Goal: Task Accomplishment & Management: Manage account settings

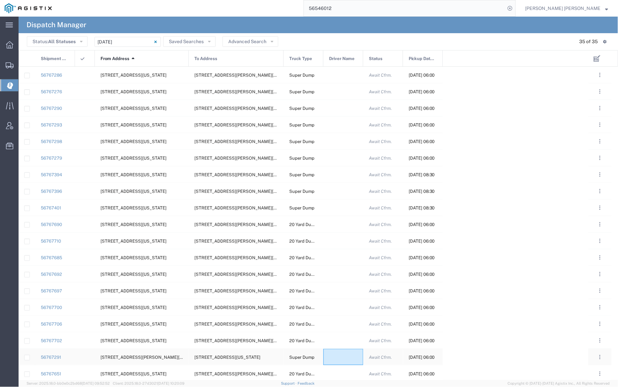
click at [339, 357] on div at bounding box center [343, 356] width 40 height 16
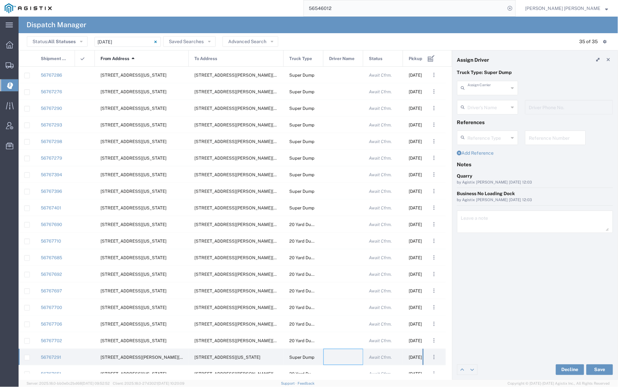
click at [485, 89] on input "text" at bounding box center [487, 88] width 41 height 12
type input "d"
drag, startPoint x: 481, startPoint y: 97, endPoint x: 481, endPoint y: 103, distance: 6.0
click at [481, 97] on span "Sunny Trans Inc" at bounding box center [487, 102] width 59 height 10
type input "Sunny Trans Inc"
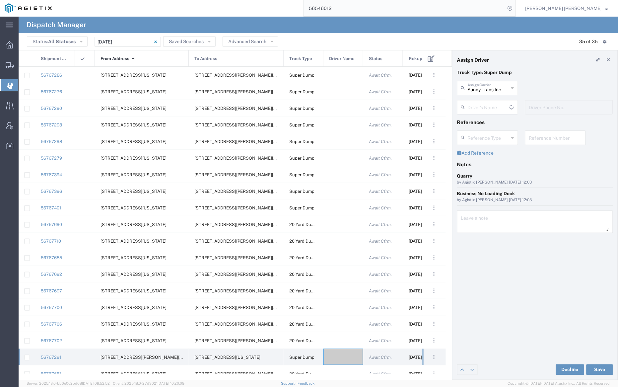
click at [481, 109] on input "text" at bounding box center [488, 107] width 42 height 12
click at [497, 198] on span "[PERSON_NAME]" at bounding box center [487, 198] width 59 height 10
type input "[PERSON_NAME]"
type input "[PHONE_NUMBER]"
click at [600, 368] on button "Save" at bounding box center [599, 369] width 27 height 11
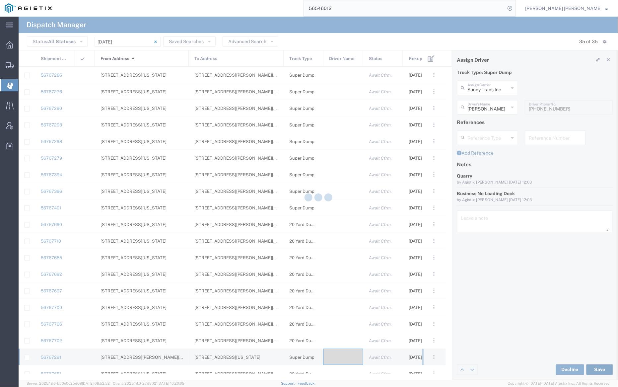
type input "[PERSON_NAME]"
type input "Sunny Trans Inc"
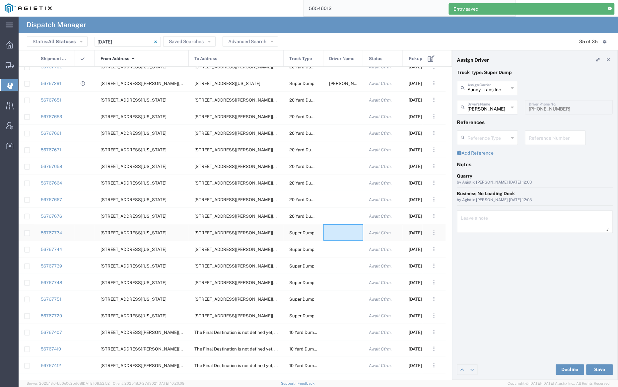
click at [339, 233] on div at bounding box center [343, 232] width 40 height 16
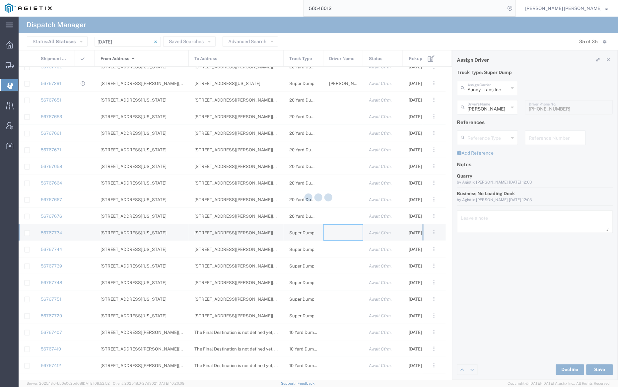
type input "[PERSON_NAME] Trucking"
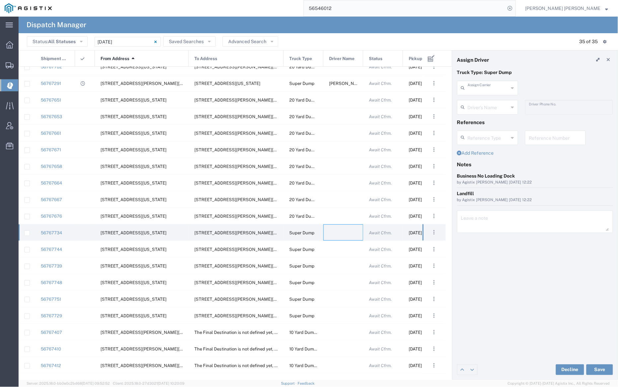
click at [485, 88] on input "text" at bounding box center [487, 88] width 41 height 12
click at [476, 129] on span "Jovan Trucking" at bounding box center [487, 134] width 59 height 10
type input "Jovan Trucking"
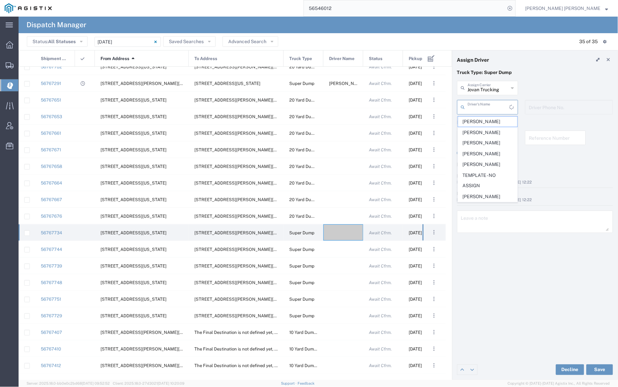
click at [485, 108] on input "text" at bounding box center [488, 107] width 42 height 12
click at [487, 120] on span "[PERSON_NAME]" at bounding box center [487, 121] width 59 height 10
type input "[PERSON_NAME]"
type input "[PHONE_NUMBER]"
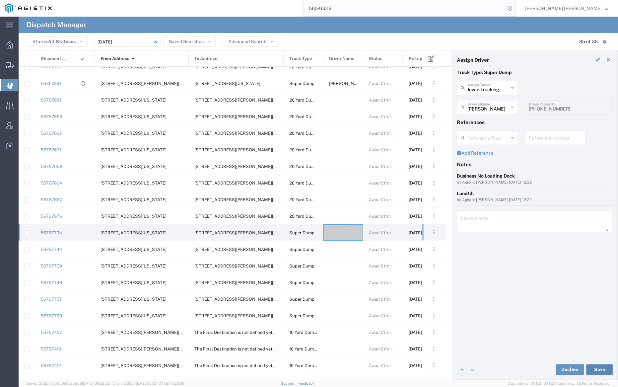
click at [599, 367] on button "Save" at bounding box center [599, 369] width 27 height 11
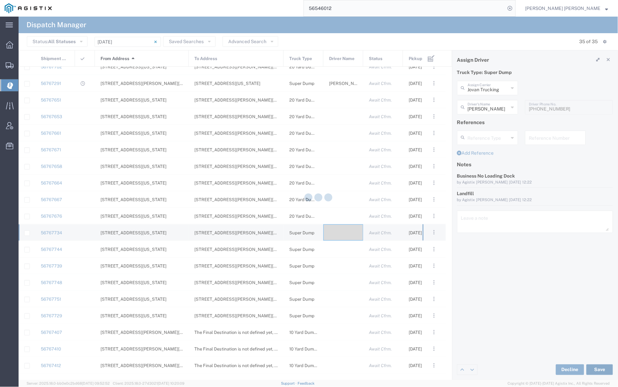
type input "[PERSON_NAME]"
type input "Jovan Trucking"
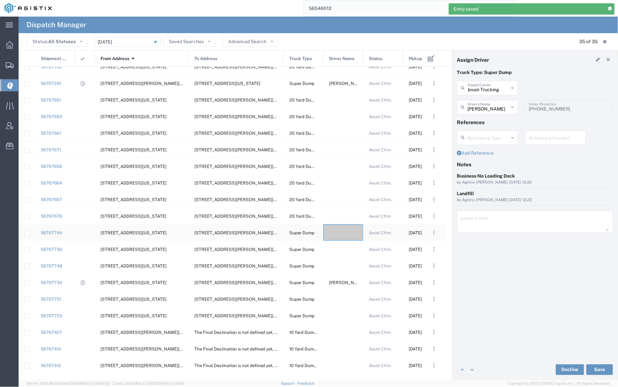
click at [342, 235] on div at bounding box center [343, 232] width 40 height 16
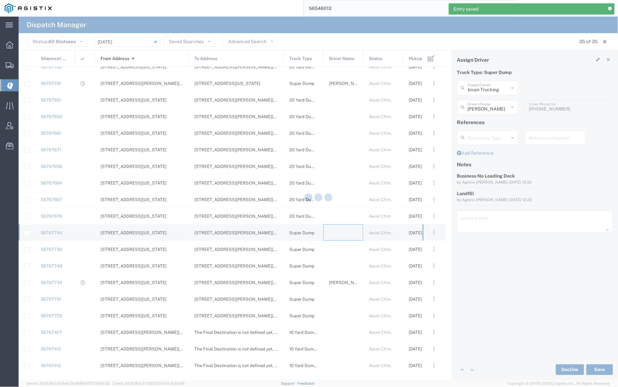
type input "[PERSON_NAME] Trucking"
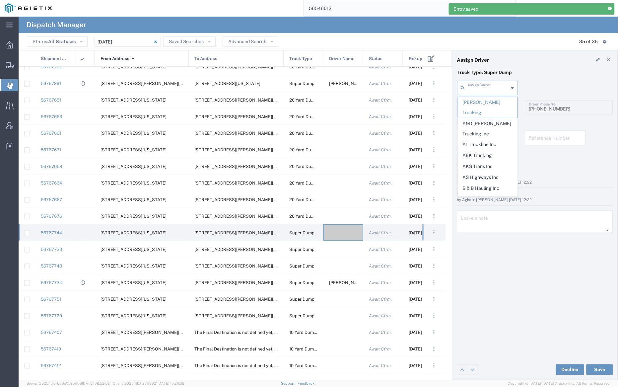
click at [489, 91] on input "text" at bounding box center [487, 88] width 41 height 12
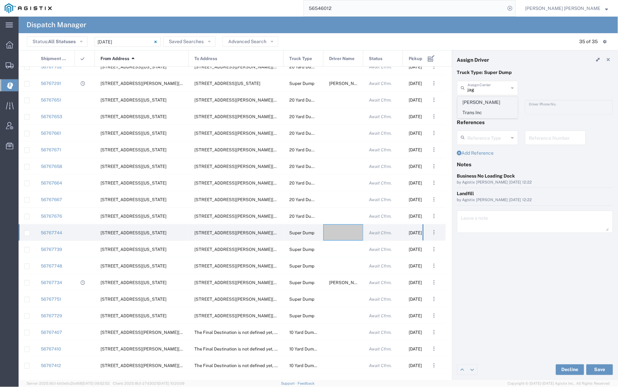
click at [493, 101] on span "[PERSON_NAME] Trans Inc" at bounding box center [487, 107] width 59 height 21
type input "[PERSON_NAME] Trans Inc"
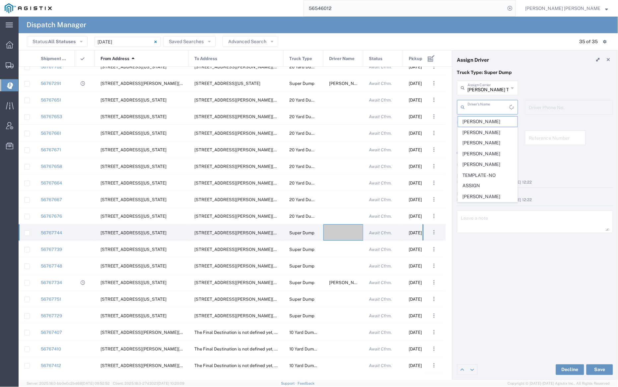
click at [492, 105] on input "text" at bounding box center [488, 107] width 42 height 12
drag, startPoint x: 494, startPoint y: 121, endPoint x: 498, endPoint y: 128, distance: 8.0
click at [494, 121] on span "[PERSON_NAME]" at bounding box center [487, 121] width 59 height 10
type input "[PERSON_NAME]"
type input "9253544313"
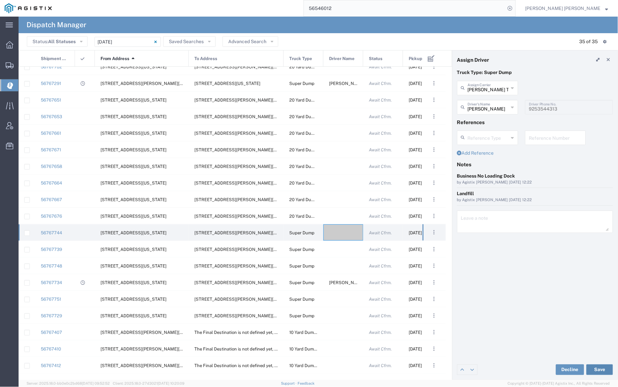
click at [603, 369] on button "Save" at bounding box center [599, 369] width 27 height 11
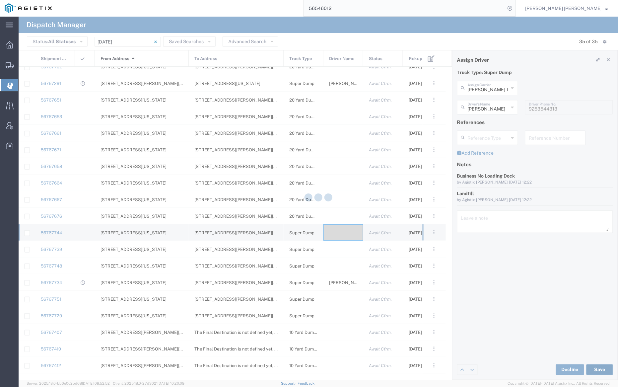
type input "[PERSON_NAME]"
type input "[PERSON_NAME] Trans Inc"
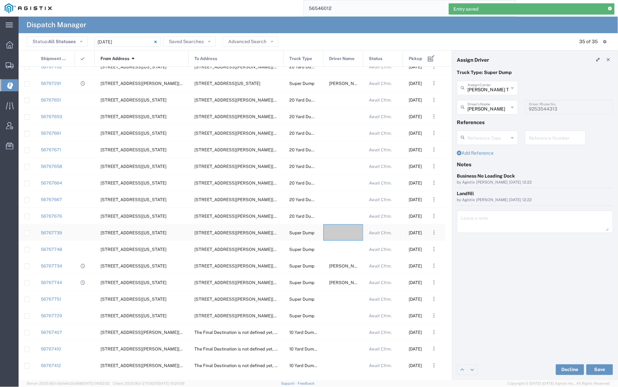
click at [338, 230] on div at bounding box center [343, 232] width 40 height 16
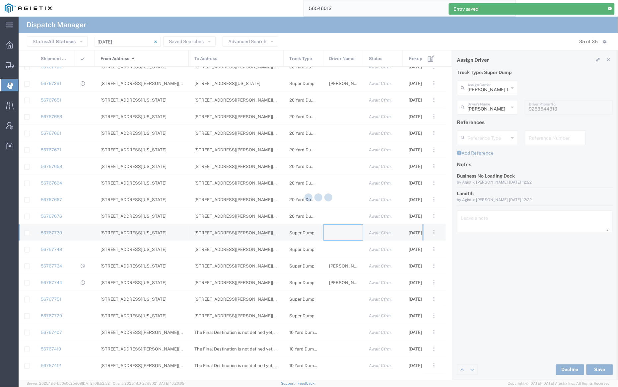
type input "[PERSON_NAME] Trucking"
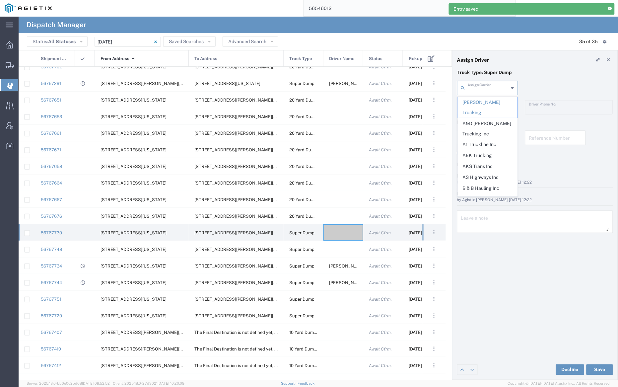
click at [479, 89] on input "text" at bounding box center [487, 88] width 41 height 12
type input "d"
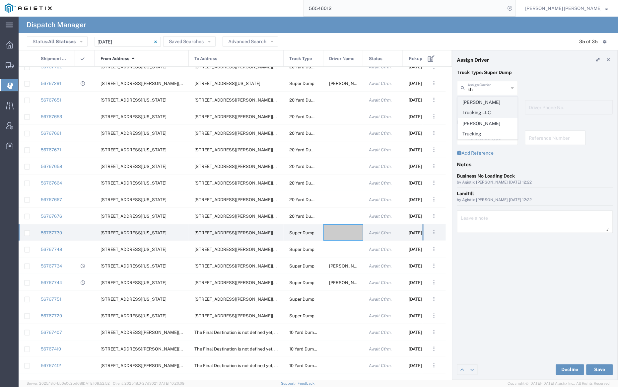
click at [487, 102] on span "[PERSON_NAME] Trucking LLC" at bounding box center [487, 107] width 59 height 21
type input "[PERSON_NAME] Trucking LLC"
click at [487, 103] on input "text" at bounding box center [488, 107] width 42 height 12
click at [490, 125] on span "[PERSON_NAME]" at bounding box center [487, 121] width 59 height 10
click at [596, 367] on button "Save" at bounding box center [599, 369] width 27 height 11
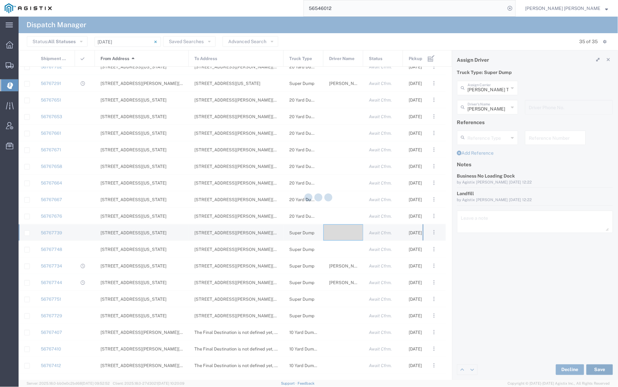
type input "[PERSON_NAME]"
type input "[PERSON_NAME] Trucking LLC"
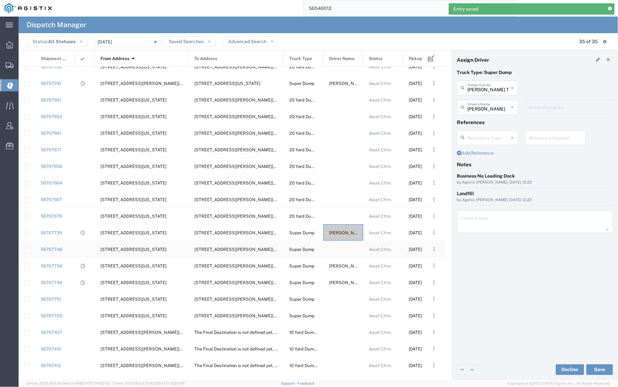
click at [342, 247] on div at bounding box center [343, 249] width 40 height 16
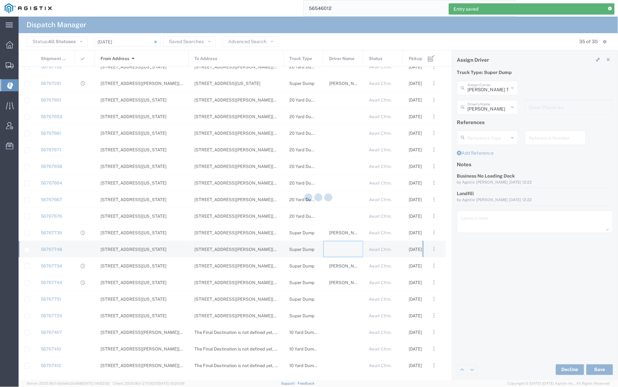
type input "[PERSON_NAME] Trucking"
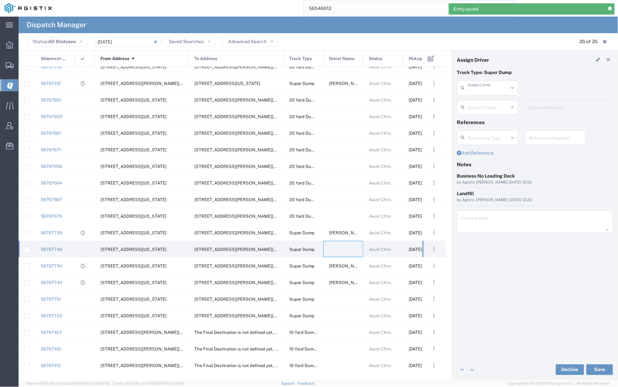
click at [492, 89] on input "text" at bounding box center [487, 88] width 41 height 12
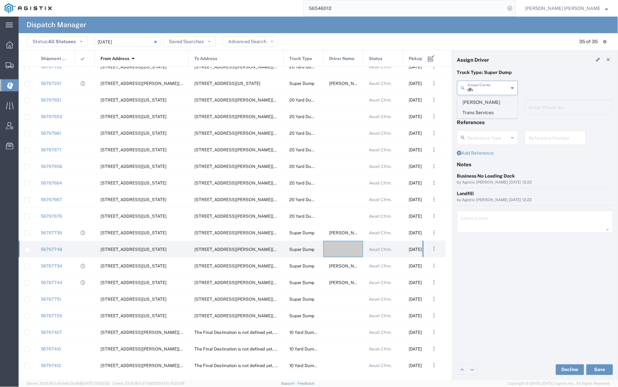
click at [493, 102] on span "[PERSON_NAME] Trans Services" at bounding box center [487, 107] width 59 height 21
type input "[PERSON_NAME] Trans Services"
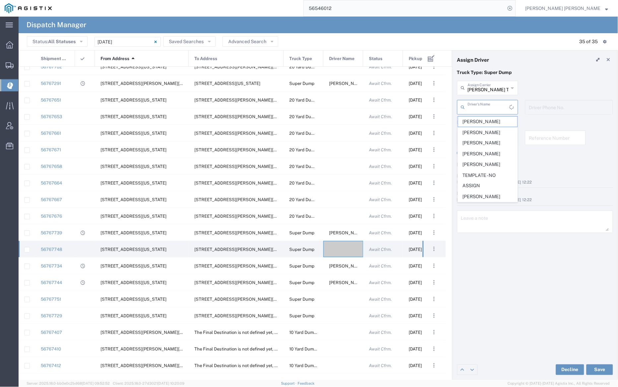
click at [487, 111] on input "text" at bounding box center [488, 107] width 42 height 12
click at [487, 121] on span "[PERSON_NAME]" at bounding box center [487, 121] width 59 height 10
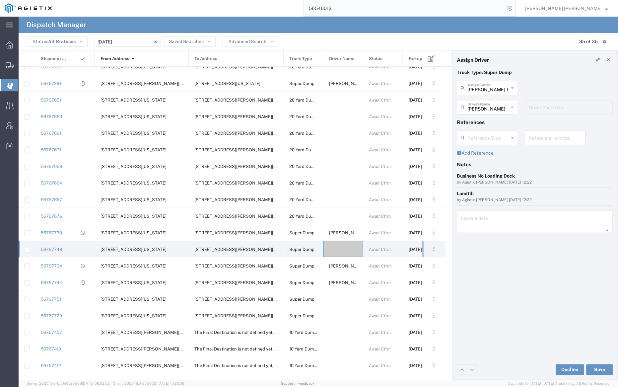
click at [599, 362] on div "Decline Save" at bounding box center [534, 369] width 165 height 20
click at [601, 369] on button "Save" at bounding box center [599, 369] width 27 height 11
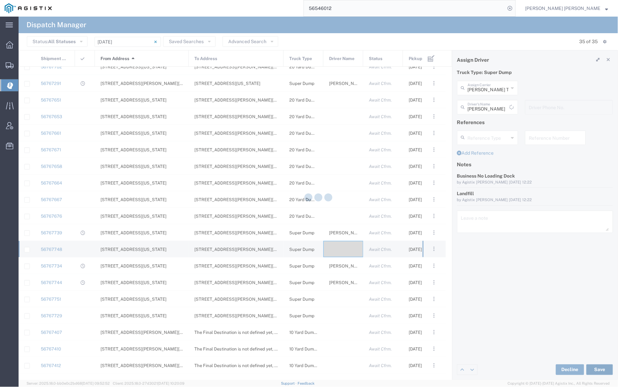
type input "[PERSON_NAME]"
type input "[PERSON_NAME] Trans Services"
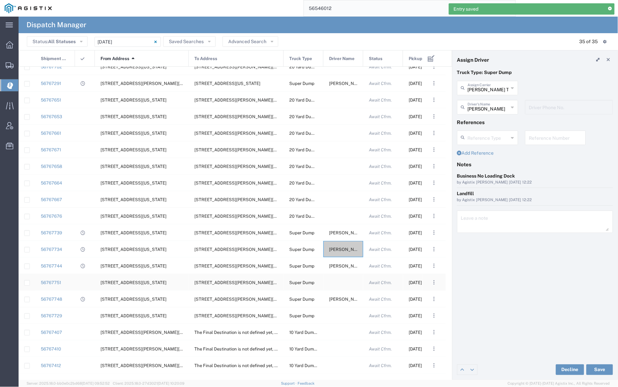
click at [340, 278] on div at bounding box center [343, 282] width 40 height 16
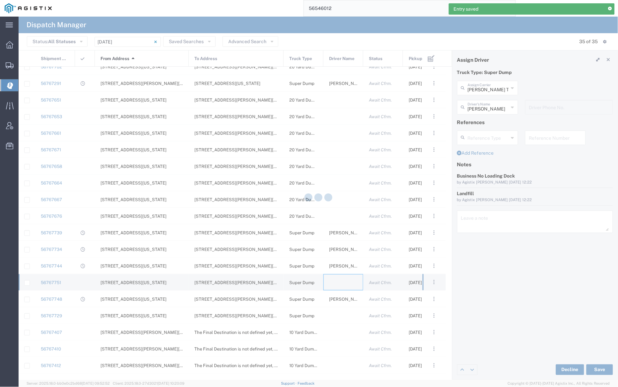
type input "[PERSON_NAME] Trucking"
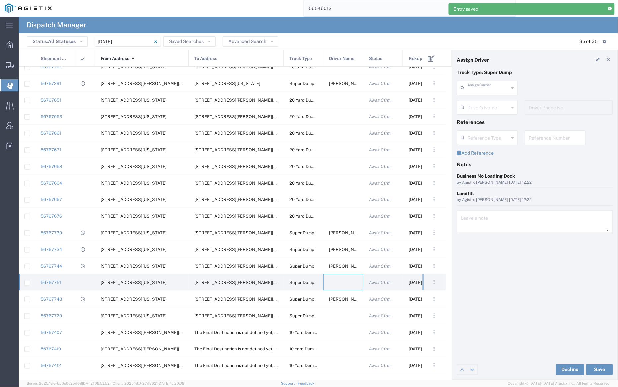
click at [491, 87] on input "text" at bounding box center [487, 88] width 41 height 12
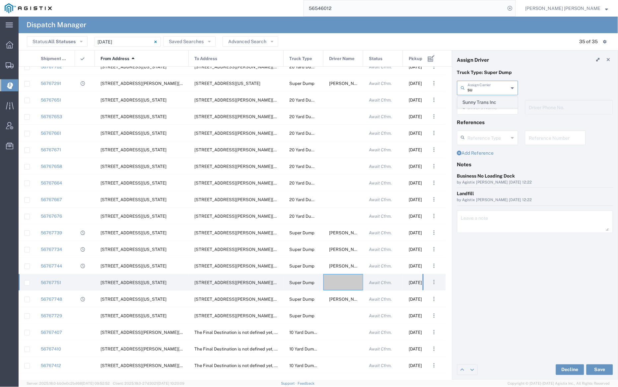
click at [492, 103] on span "Sunny Trans Inc" at bounding box center [487, 102] width 59 height 10
type input "Sunny Trans Inc"
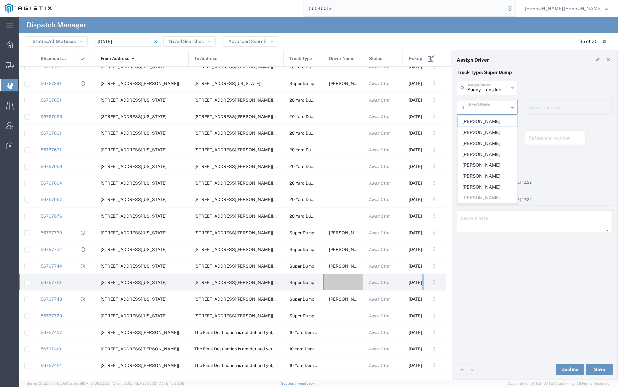
click at [491, 108] on input "text" at bounding box center [487, 107] width 41 height 12
click at [494, 179] on span "[PERSON_NAME]" at bounding box center [487, 176] width 59 height 10
type input "[PERSON_NAME]"
type input "[PHONE_NUMBER]"
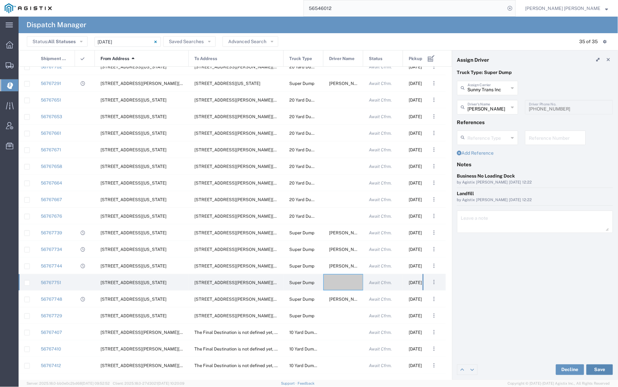
click at [596, 365] on button "Save" at bounding box center [599, 369] width 27 height 11
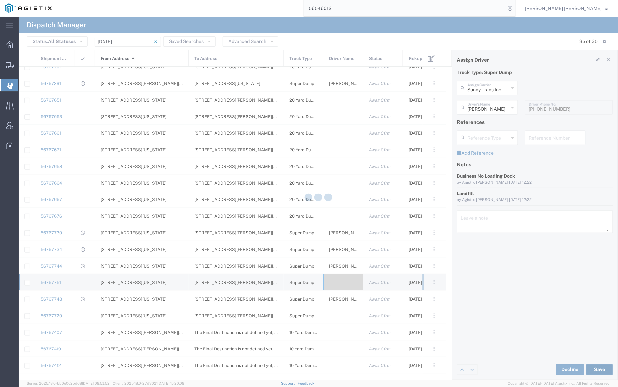
type input "[PERSON_NAME]"
type input "Sunny Trans Inc"
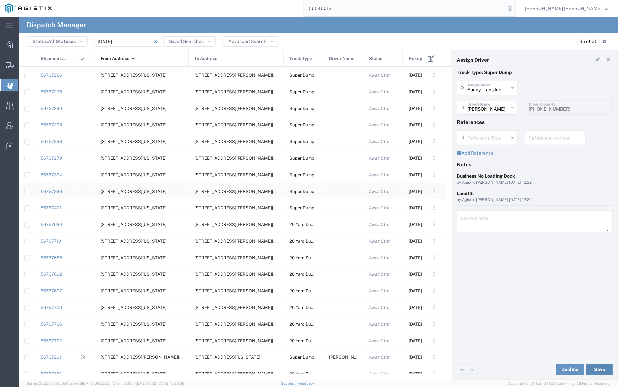
scroll to position [2, 0]
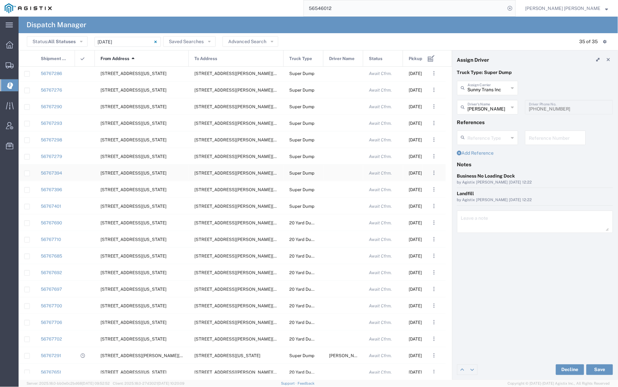
click at [338, 172] on div at bounding box center [343, 172] width 40 height 16
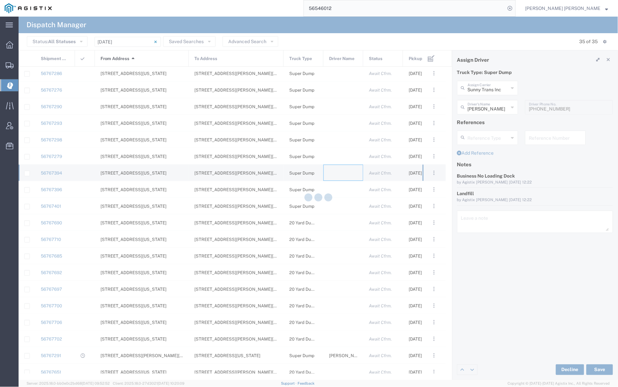
type input "[PERSON_NAME] Trucking"
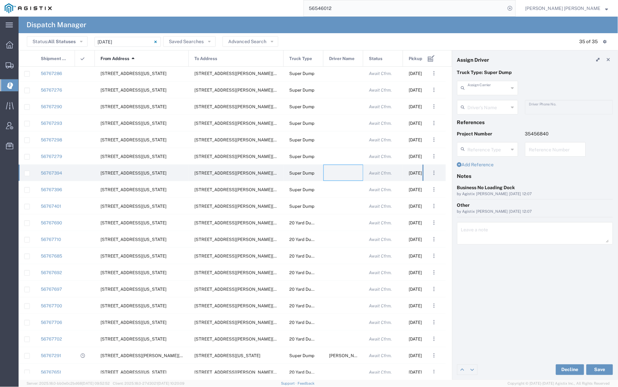
click at [484, 90] on input "text" at bounding box center [487, 88] width 41 height 12
click at [484, 104] on span "[PERSON_NAME] Trans Services" at bounding box center [487, 107] width 59 height 21
type input "[PERSON_NAME] Trans Services"
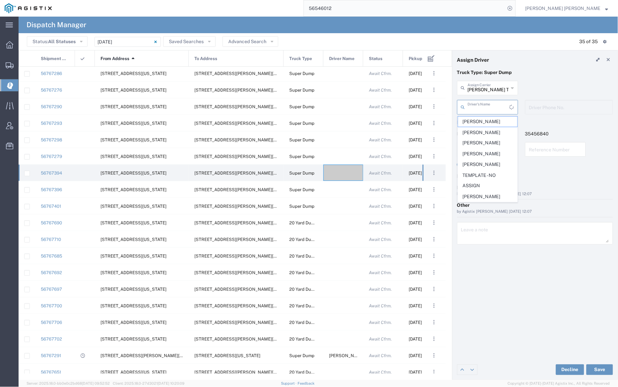
click at [484, 104] on input "text" at bounding box center [488, 107] width 42 height 12
click at [491, 169] on span "[PERSON_NAME]" at bounding box center [487, 165] width 59 height 10
type input "[PERSON_NAME]"
type input "9252556221"
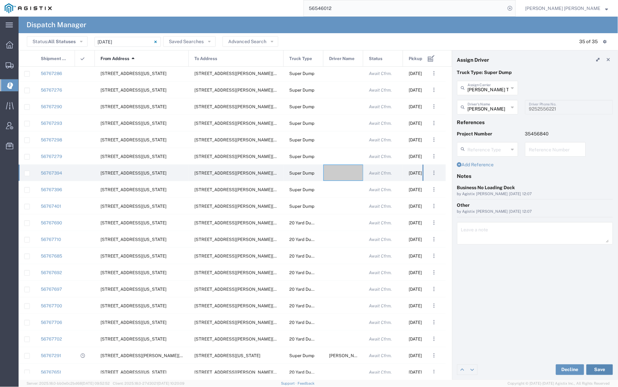
click at [600, 370] on button "Save" at bounding box center [599, 369] width 27 height 11
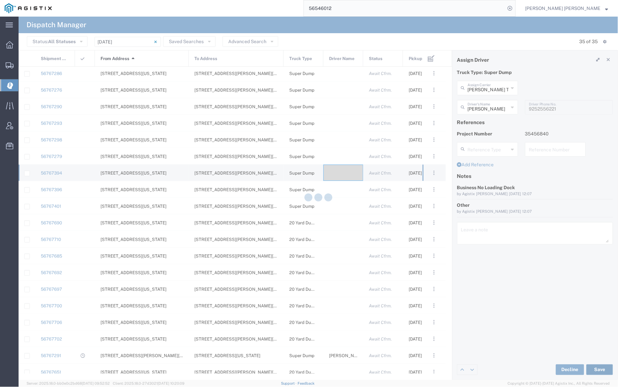
type input "[PERSON_NAME]"
type input "[PERSON_NAME] Trans Services"
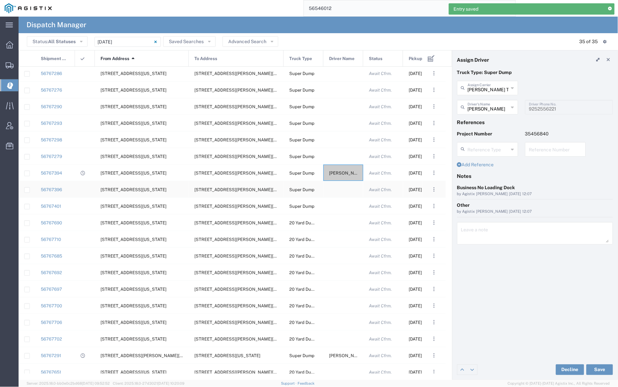
click at [340, 188] on div at bounding box center [343, 189] width 40 height 16
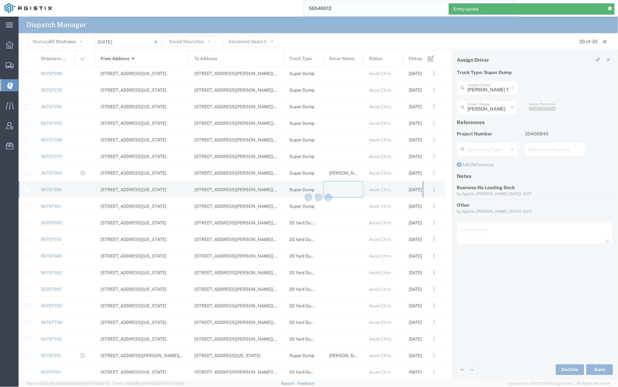
type input "[PERSON_NAME] Trucking"
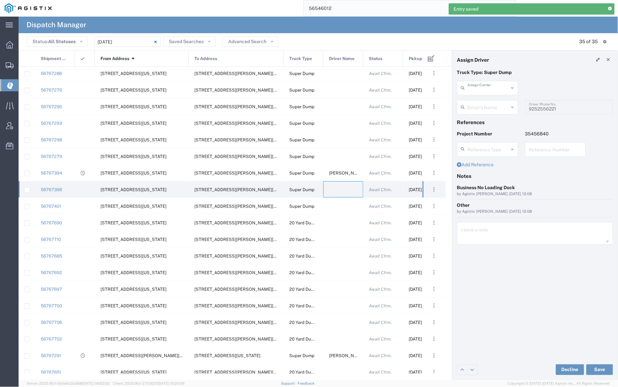
click at [491, 88] on input "text" at bounding box center [487, 88] width 41 height 12
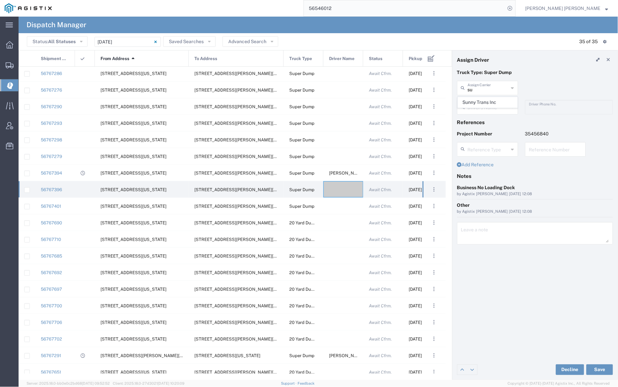
click at [494, 106] on span "Sunny Trans Inc" at bounding box center [487, 102] width 59 height 10
type input "Sunny Trans Inc"
click at [494, 108] on input "text" at bounding box center [488, 107] width 42 height 12
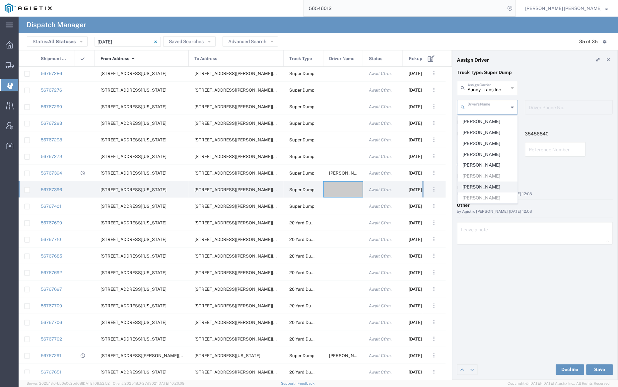
click at [493, 187] on span "[PERSON_NAME]" at bounding box center [487, 187] width 59 height 10
type input "[PERSON_NAME]"
type input "[PHONE_NUMBER]"
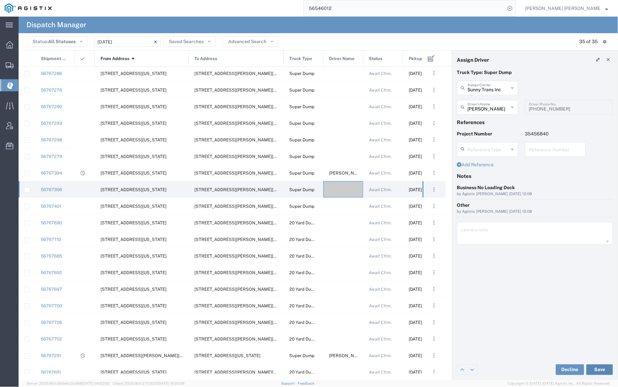
click at [598, 372] on button "Save" at bounding box center [599, 369] width 27 height 11
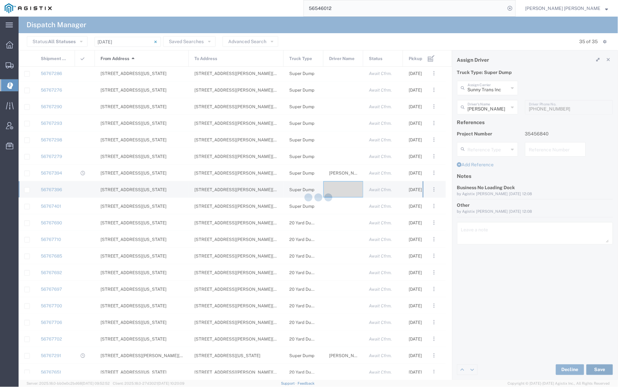
type input "[PERSON_NAME]"
type input "Sunny Trans Inc"
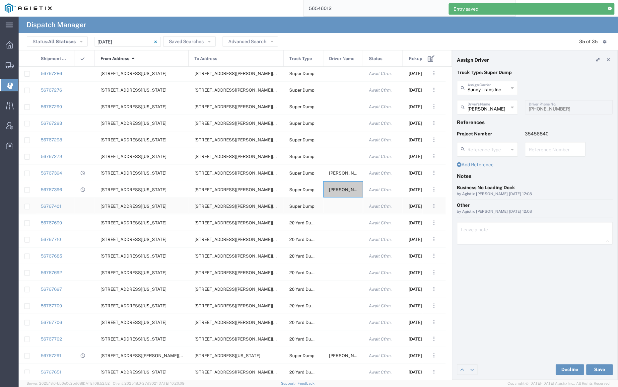
click at [344, 204] on div at bounding box center [343, 206] width 40 height 16
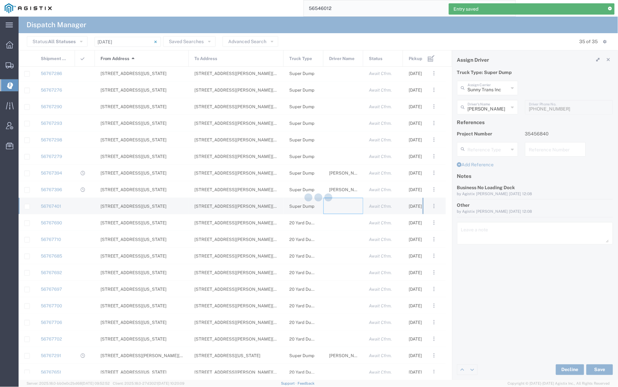
type input "[PERSON_NAME] Trucking"
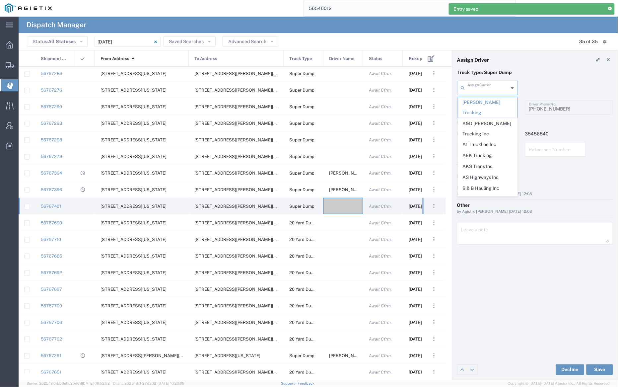
click at [480, 88] on input "text" at bounding box center [487, 88] width 41 height 12
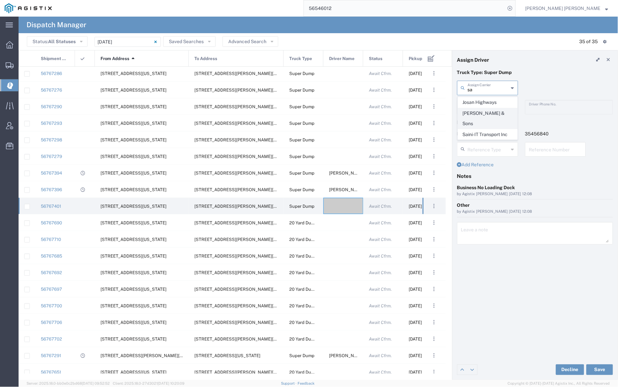
click at [486, 113] on span "[PERSON_NAME] & Sons" at bounding box center [487, 118] width 59 height 21
type input "[PERSON_NAME] & Sons"
click at [483, 102] on input "text" at bounding box center [488, 107] width 42 height 12
click at [489, 122] on span "[PERSON_NAME]" at bounding box center [487, 121] width 59 height 10
type input "[PERSON_NAME]"
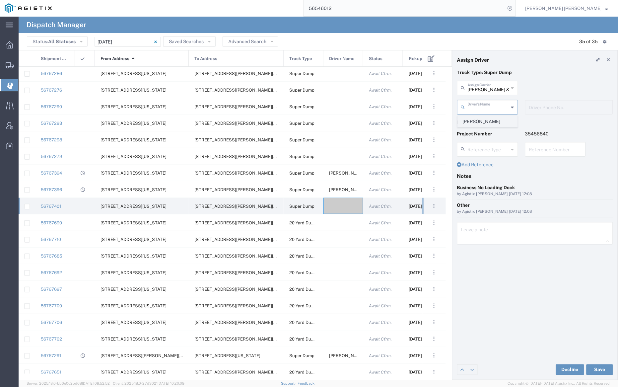
type input "[PHONE_NUMBER]"
click at [601, 370] on button "Save" at bounding box center [599, 369] width 27 height 11
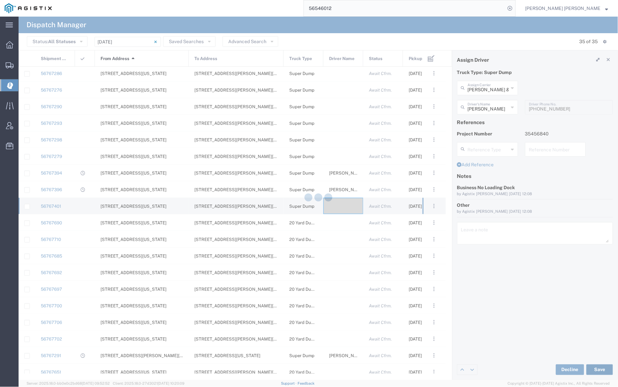
type input "[PERSON_NAME]"
type input "[PERSON_NAME] & Sons"
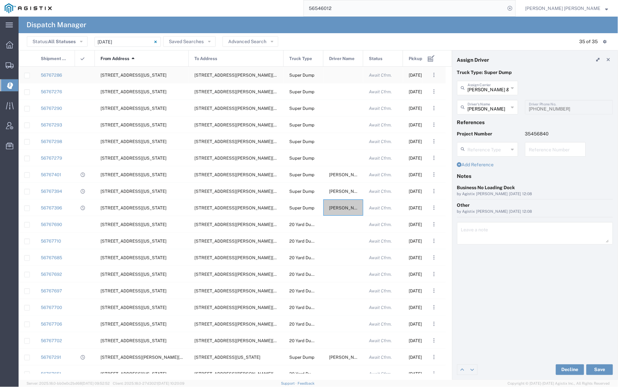
click at [340, 76] on div at bounding box center [343, 75] width 40 height 16
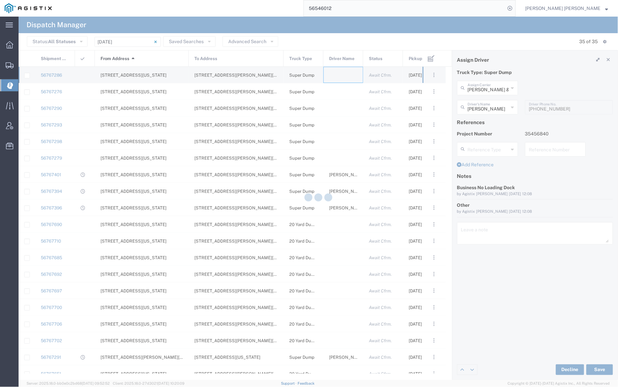
type input "[PERSON_NAME] Trucking"
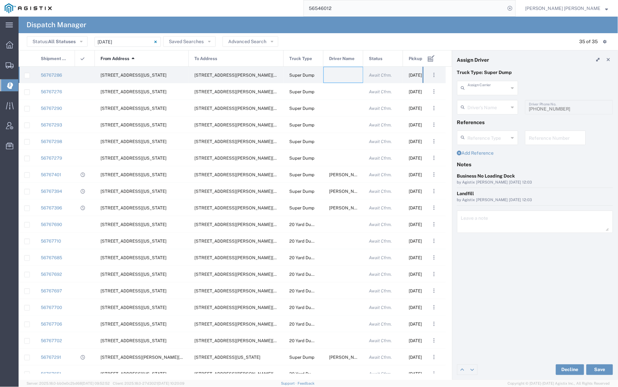
click at [485, 87] on input "text" at bounding box center [487, 88] width 41 height 12
click at [487, 103] on span "[PERSON_NAME] Trans Services" at bounding box center [487, 107] width 59 height 21
type input "[PERSON_NAME] Trans Services"
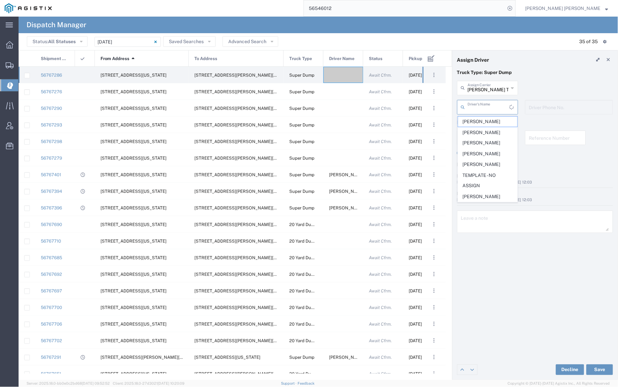
click at [488, 105] on input "text" at bounding box center [488, 107] width 42 height 12
click at [482, 127] on span "[PERSON_NAME]" at bounding box center [487, 132] width 59 height 10
type input "[PERSON_NAME]"
type input "[PHONE_NUMBER]"
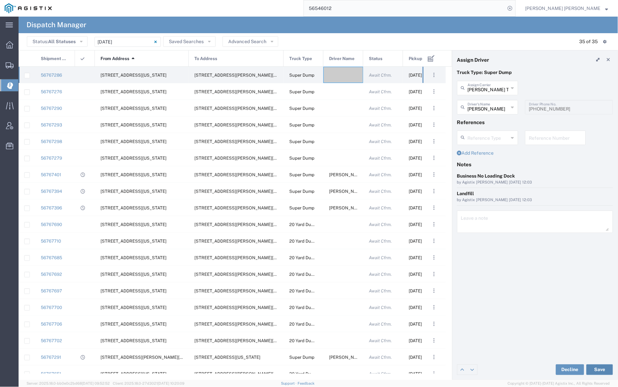
click at [600, 369] on button "Save" at bounding box center [599, 369] width 27 height 11
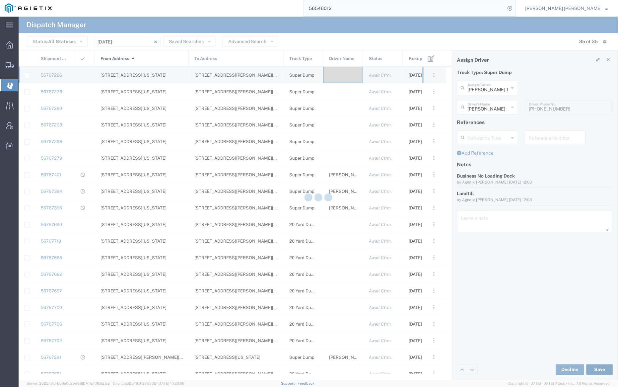
type input "[PERSON_NAME]"
type input "[PERSON_NAME] Trans Services"
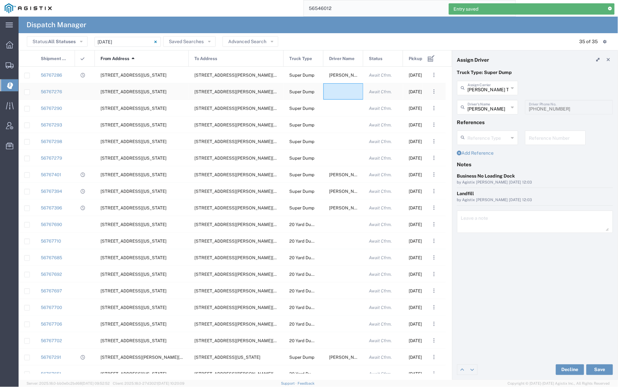
click at [340, 92] on div at bounding box center [343, 91] width 40 height 16
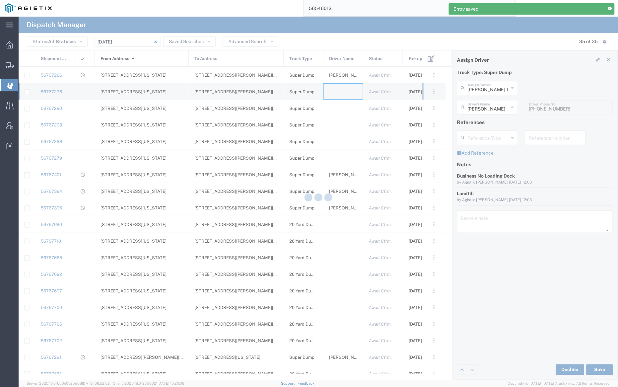
type input "[PERSON_NAME] Trucking"
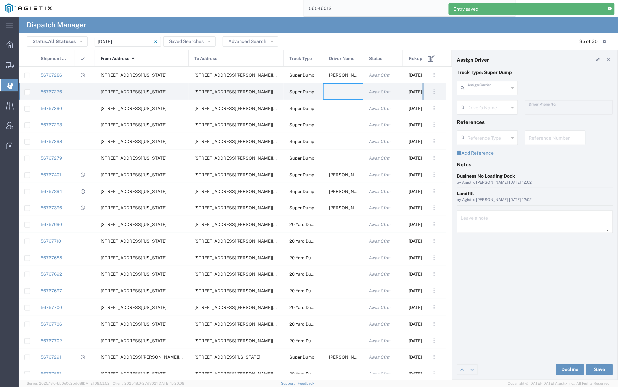
click at [487, 87] on input "text" at bounding box center [487, 88] width 41 height 12
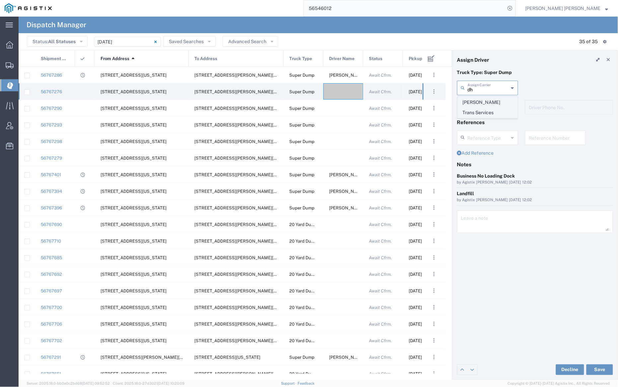
click at [489, 103] on span "[PERSON_NAME] Trans Services" at bounding box center [487, 107] width 59 height 21
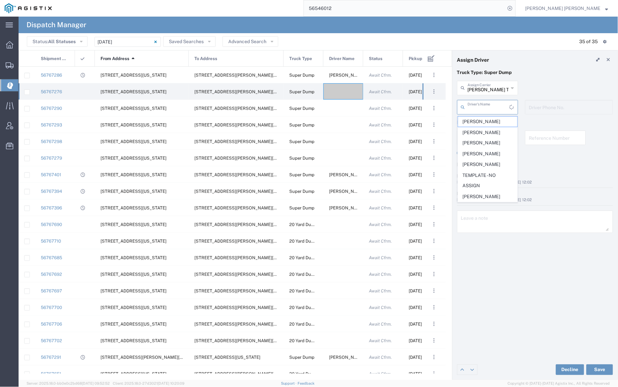
click at [489, 103] on input "text" at bounding box center [488, 107] width 42 height 12
click at [486, 89] on input "[PERSON_NAME] Trans Services" at bounding box center [487, 88] width 41 height 12
click at [493, 179] on span "AS Highways Inc" at bounding box center [487, 177] width 59 height 10
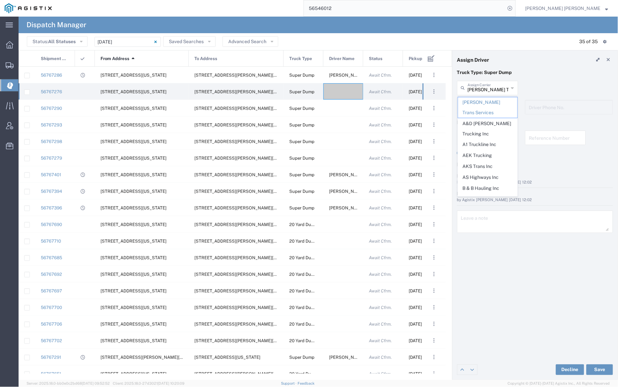
type input "AS Highways Inc"
click at [484, 106] on input "text" at bounding box center [488, 107] width 42 height 12
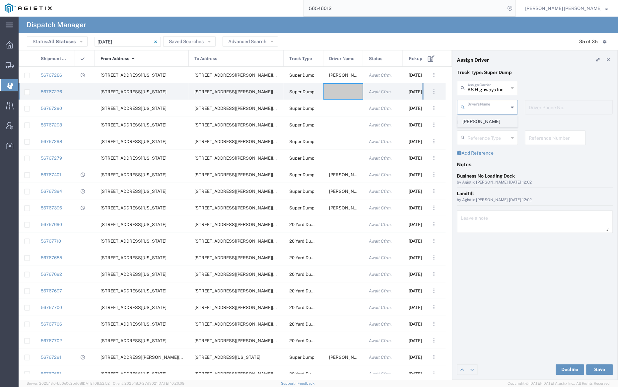
click at [489, 125] on span "[PERSON_NAME]" at bounding box center [487, 121] width 59 height 10
type input "[PERSON_NAME]"
type input "[PHONE_NUMBER]"
click at [599, 368] on button "Save" at bounding box center [599, 369] width 27 height 11
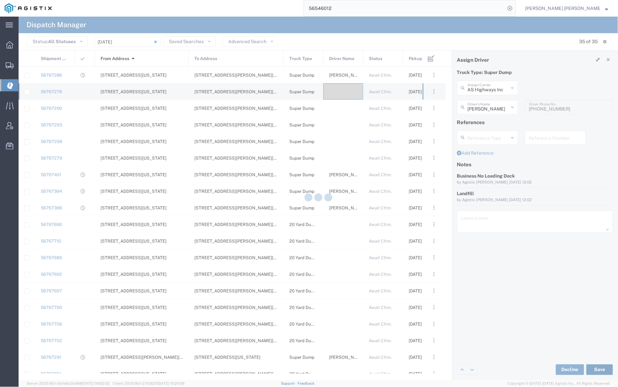
type input "[PERSON_NAME]"
type input "AS Highways Inc"
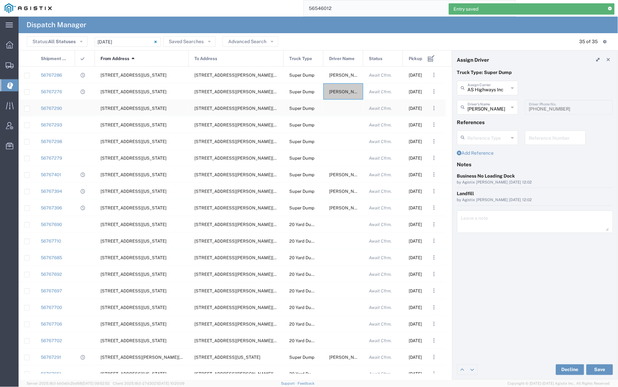
click at [344, 106] on div at bounding box center [343, 108] width 40 height 16
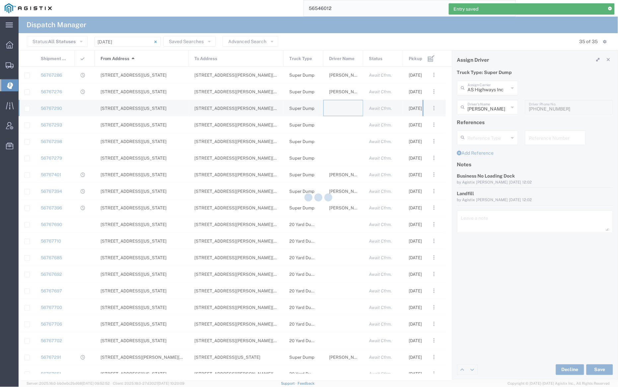
type input "[PERSON_NAME] Trucking"
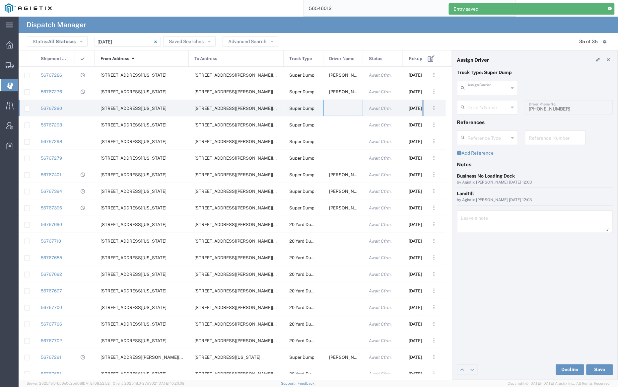
click at [490, 89] on input "text" at bounding box center [487, 88] width 41 height 12
drag, startPoint x: 486, startPoint y: 99, endPoint x: 486, endPoint y: 103, distance: 4.3
click at [486, 99] on span "Sunny Trans Inc" at bounding box center [487, 102] width 59 height 10
type input "Sunny Trans Inc"
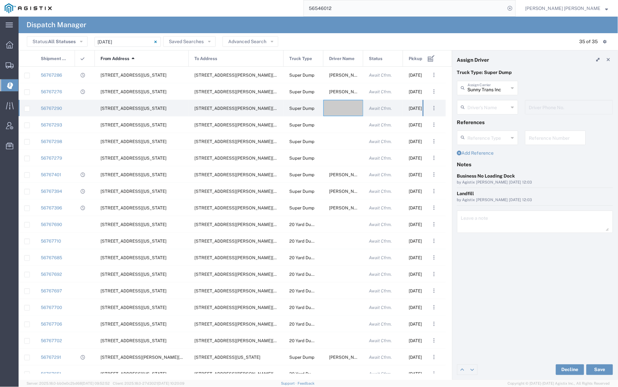
click at [488, 108] on input "text" at bounding box center [487, 107] width 41 height 12
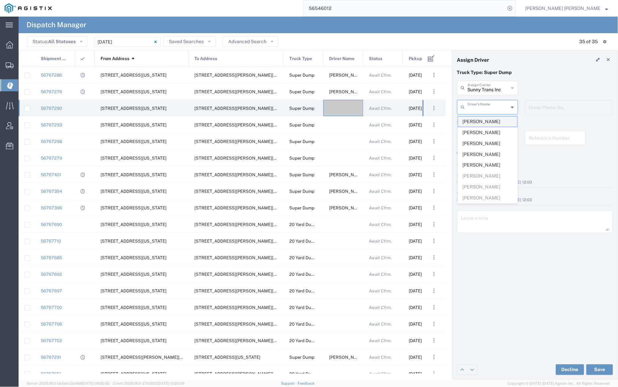
click at [491, 120] on span "[PERSON_NAME]" at bounding box center [487, 121] width 59 height 10
type input "[PERSON_NAME]"
type input "[PHONE_NUMBER]"
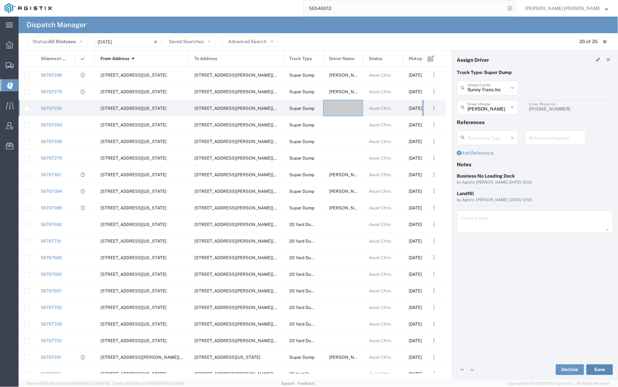
click at [601, 368] on button "Save" at bounding box center [599, 369] width 27 height 11
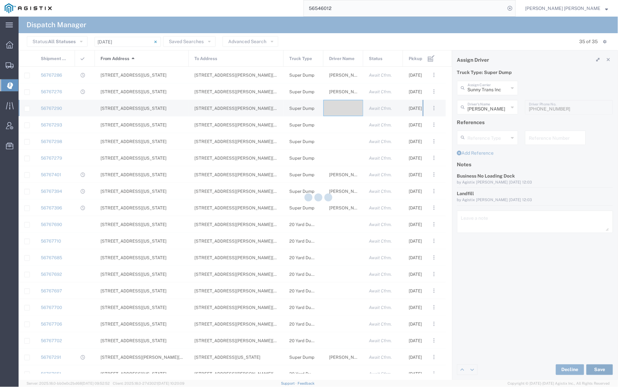
type input "[PERSON_NAME]"
type input "Sunny Trans Inc"
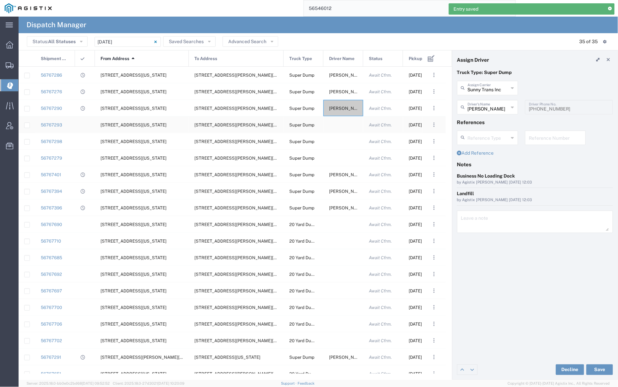
click at [340, 123] on div at bounding box center [343, 124] width 40 height 16
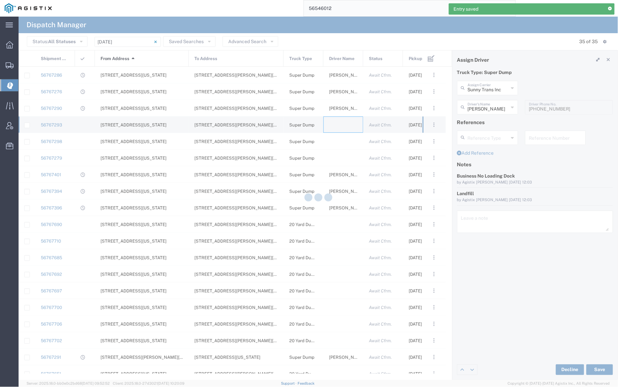
type input "[PERSON_NAME] Trucking"
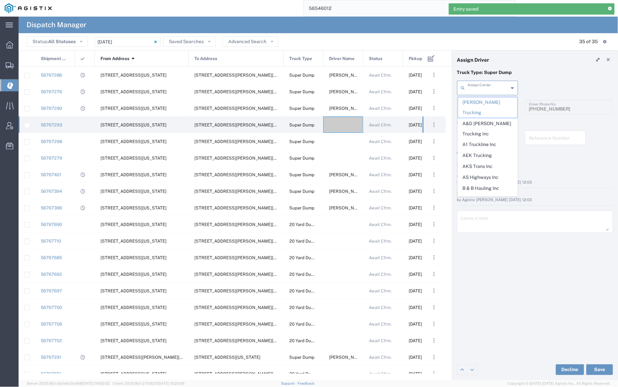
click at [479, 86] on input "text" at bounding box center [487, 88] width 41 height 12
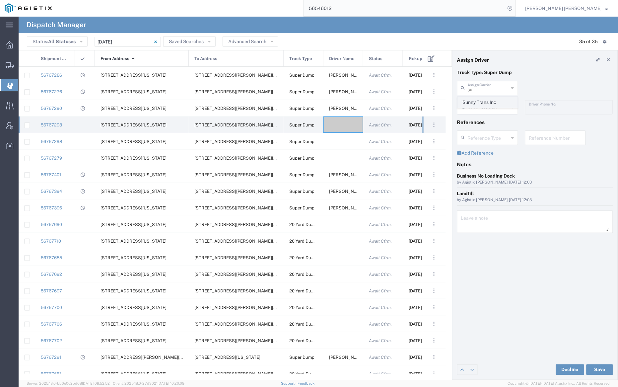
click at [483, 101] on span "Sunny Trans Inc" at bounding box center [487, 102] width 59 height 10
type input "Sunny Trans Inc"
click at [483, 106] on input "text" at bounding box center [487, 107] width 41 height 12
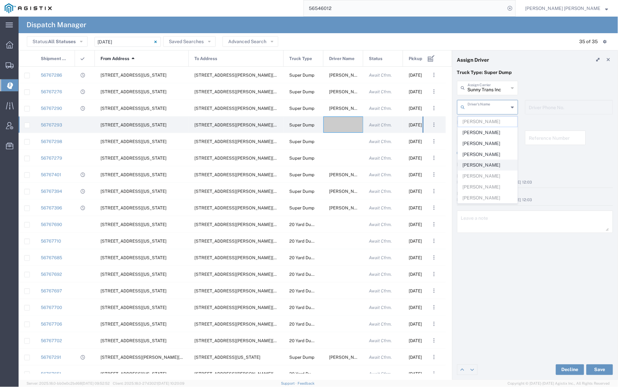
click at [490, 163] on span "[PERSON_NAME]" at bounding box center [487, 165] width 59 height 10
type input "[PERSON_NAME]"
type input "[PHONE_NUMBER]"
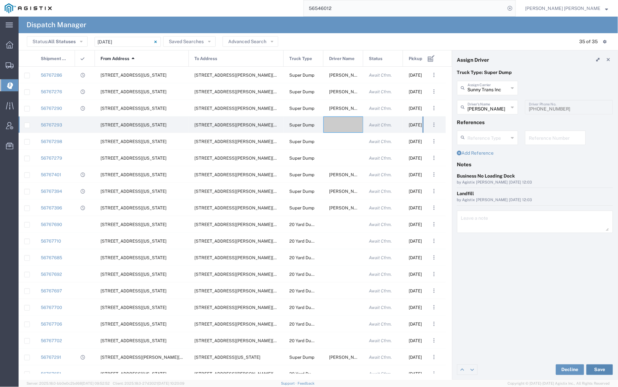
click at [600, 367] on button "Save" at bounding box center [599, 369] width 27 height 11
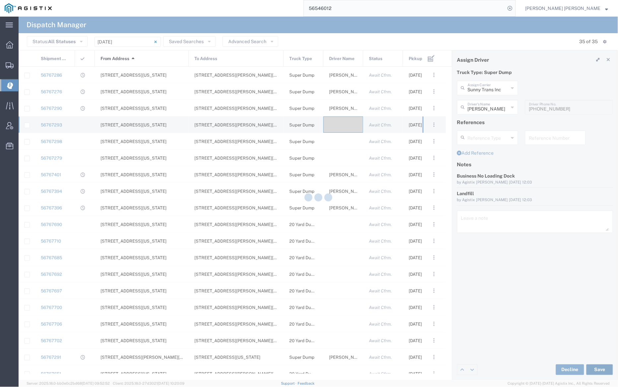
type input "[PERSON_NAME]"
type input "Sunny Trans Inc"
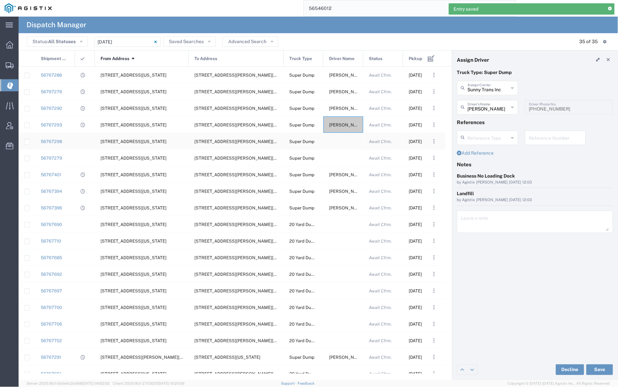
click at [343, 140] on div at bounding box center [343, 141] width 40 height 16
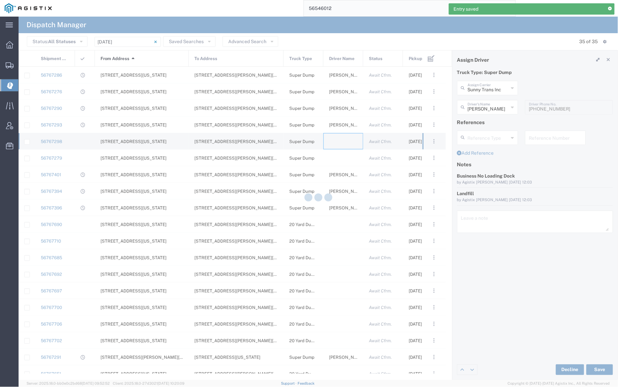
type input "[PERSON_NAME] Trucking"
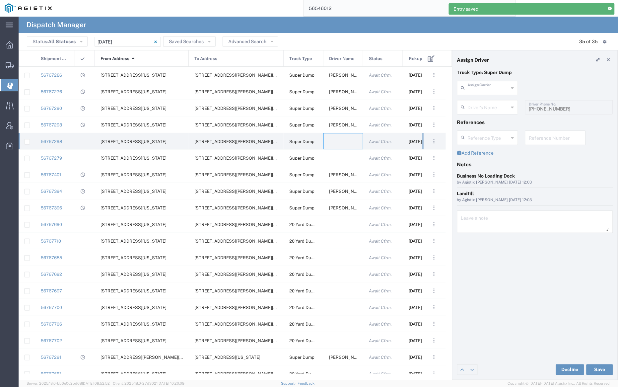
click at [488, 88] on input "text" at bounding box center [487, 88] width 41 height 12
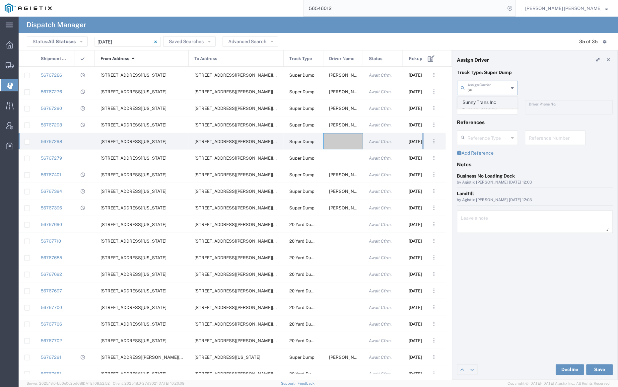
click at [483, 101] on span "Sunny Trans Inc" at bounding box center [487, 102] width 59 height 10
type input "Sunny Trans Inc"
click at [484, 104] on input "text" at bounding box center [488, 107] width 42 height 12
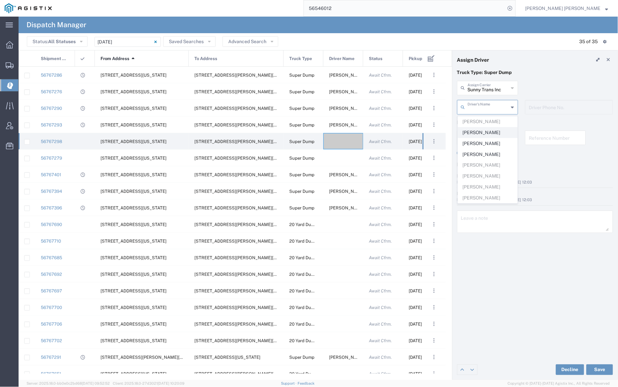
click at [494, 132] on span "[PERSON_NAME]" at bounding box center [487, 132] width 59 height 10
type input "[PERSON_NAME]"
type input "[PHONE_NUMBER]"
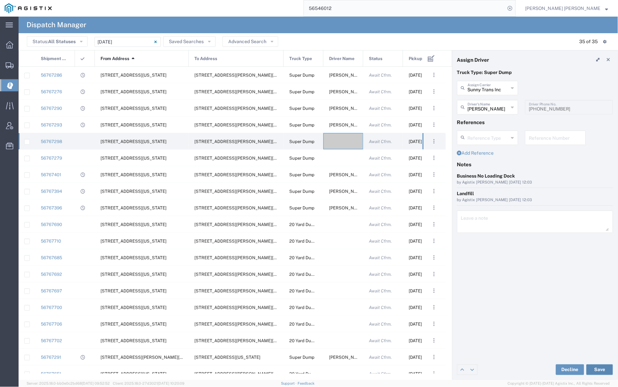
click at [602, 369] on button "Save" at bounding box center [599, 369] width 27 height 11
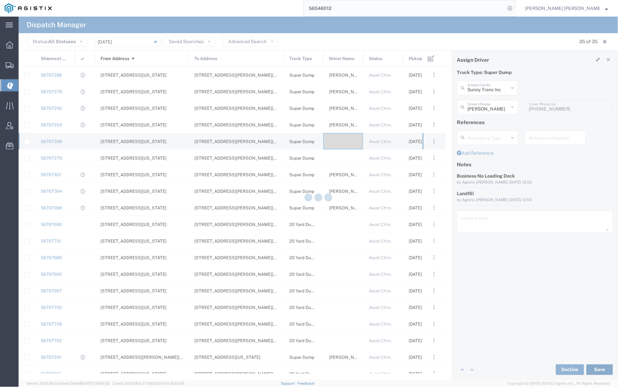
type input "[PERSON_NAME]"
type input "Sunny Trans Inc"
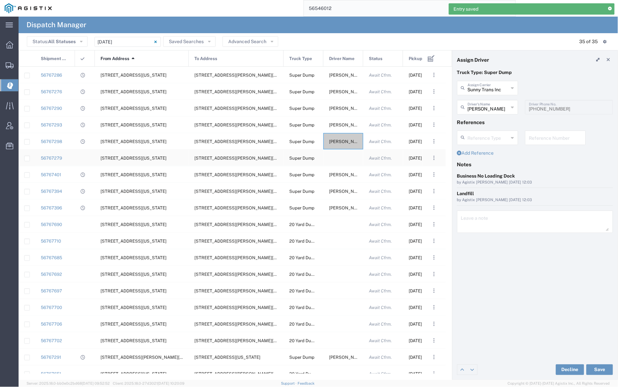
click at [344, 158] on div at bounding box center [343, 158] width 40 height 16
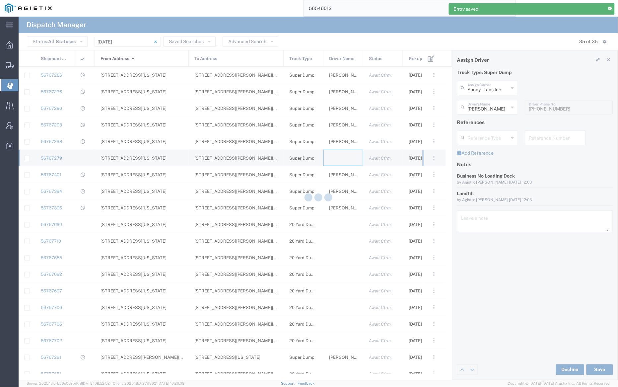
type input "[PERSON_NAME] Trucking"
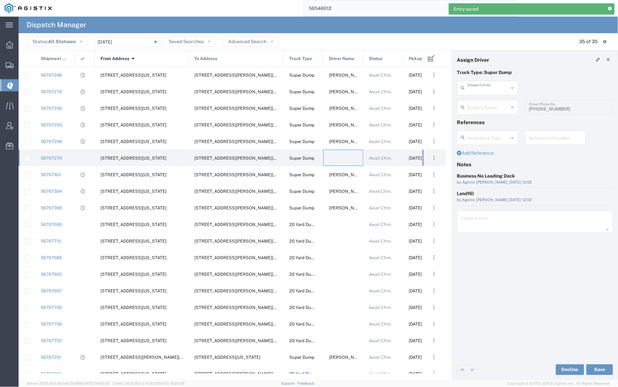
click at [482, 89] on input "text" at bounding box center [487, 88] width 41 height 12
drag, startPoint x: 486, startPoint y: 103, endPoint x: 487, endPoint y: 107, distance: 4.6
click at [486, 103] on span "Sunny Trans Inc" at bounding box center [487, 102] width 59 height 10
type input "Sunny Trans Inc"
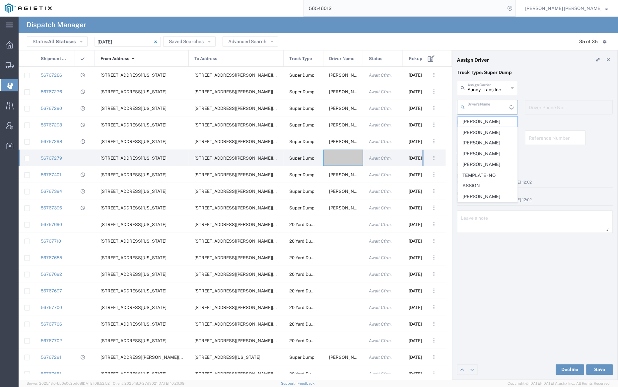
click at [488, 111] on input "text" at bounding box center [488, 107] width 42 height 12
click at [494, 155] on span "[PERSON_NAME]" at bounding box center [487, 154] width 59 height 10
type input "[PERSON_NAME]"
type input "[PHONE_NUMBER]"
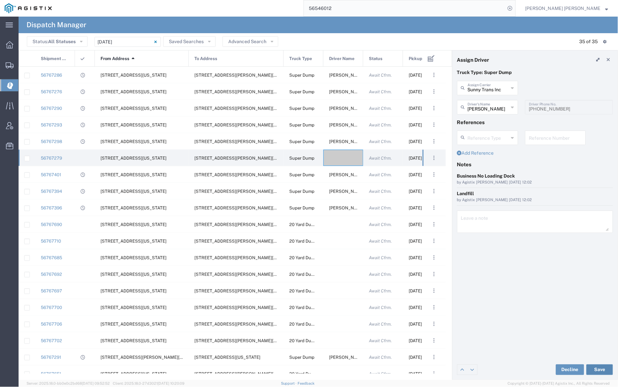
click at [602, 369] on button "Save" at bounding box center [599, 369] width 27 height 11
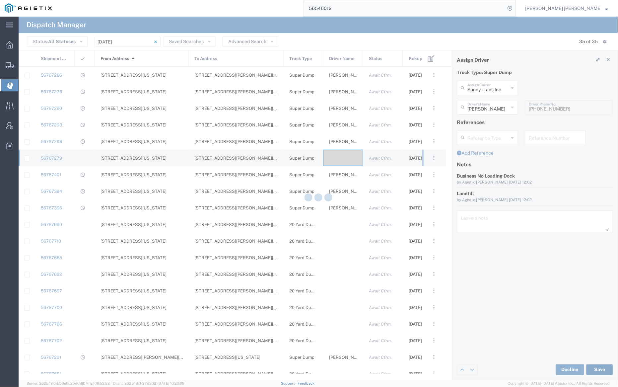
type input "[PERSON_NAME]"
type input "Sunny Trans Inc"
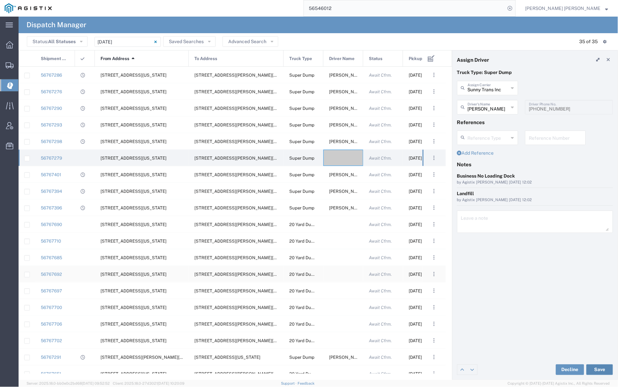
scroll to position [274, 0]
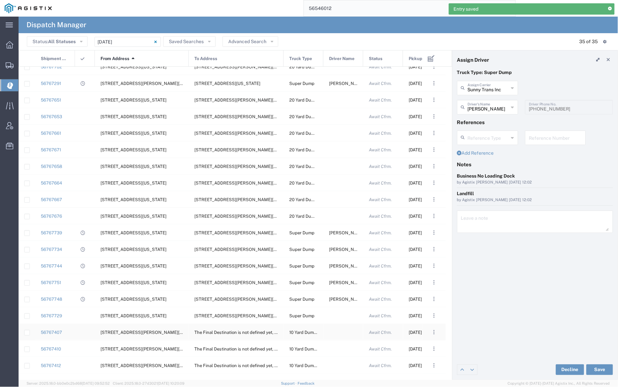
click at [341, 333] on div at bounding box center [343, 332] width 40 height 16
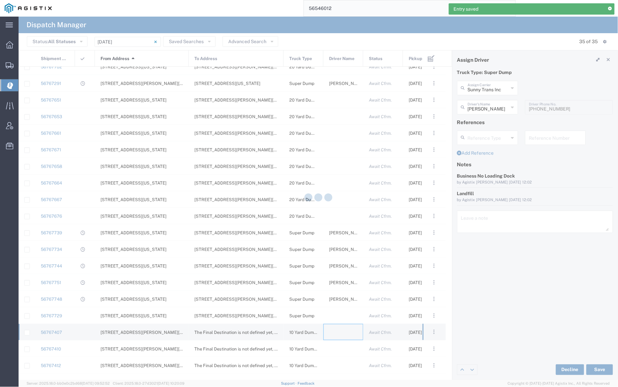
type input "[PERSON_NAME] Trucking"
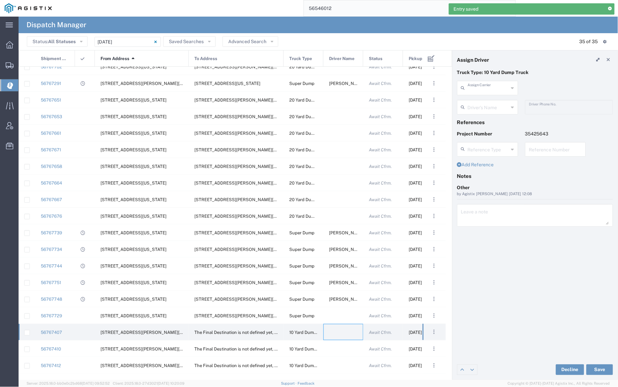
click at [493, 84] on input "text" at bounding box center [487, 88] width 41 height 12
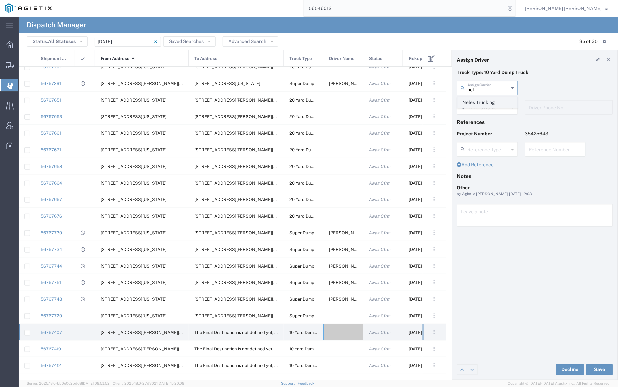
click at [494, 99] on span "Neles Trucking" at bounding box center [487, 102] width 59 height 10
type input "Neles Trucking"
click at [492, 108] on input "text" at bounding box center [488, 107] width 42 height 12
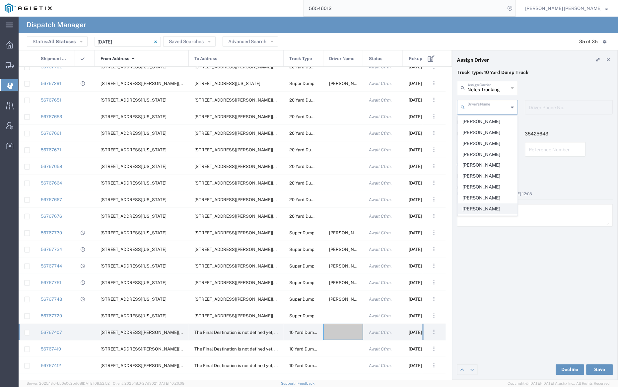
click at [482, 209] on span "[PERSON_NAME]" at bounding box center [487, 209] width 59 height 10
type input "[PERSON_NAME]"
type input "[PHONE_NUMBER]"
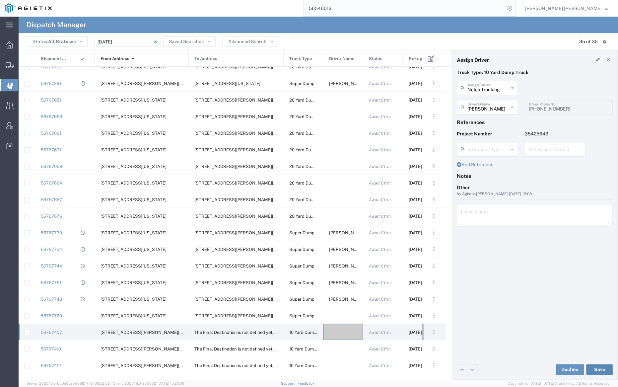
click at [604, 365] on button "Save" at bounding box center [599, 369] width 27 height 11
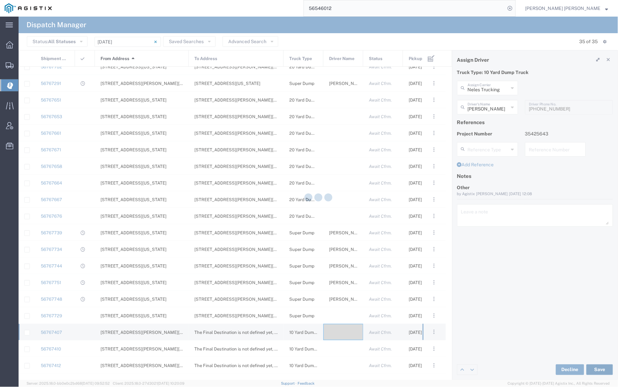
type input "[PERSON_NAME]"
type input "Neles Trucking"
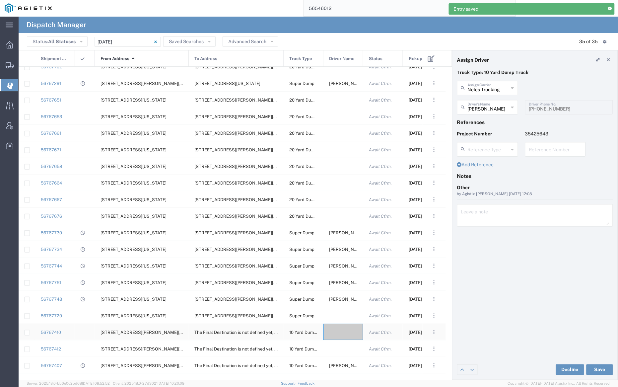
click at [344, 331] on div at bounding box center [343, 332] width 40 height 16
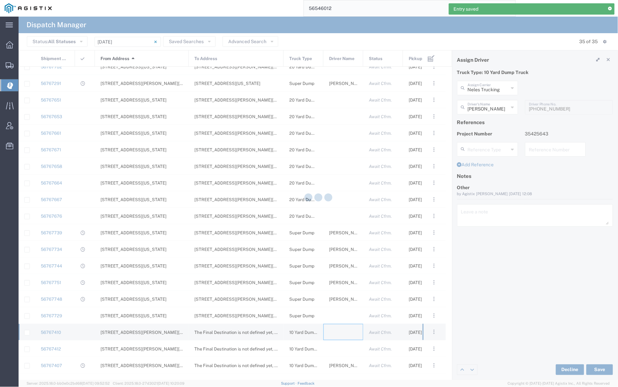
type input "[PERSON_NAME] Trucking"
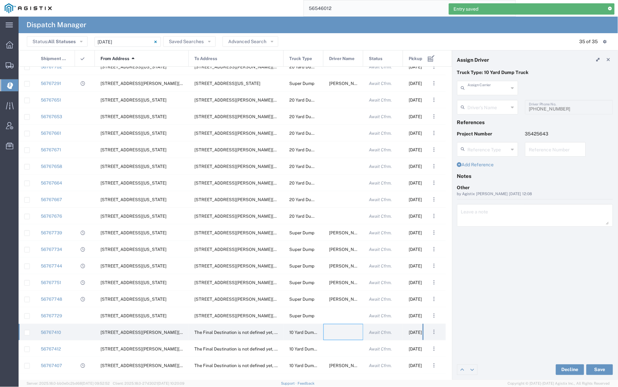
click at [479, 84] on input "text" at bounding box center [487, 88] width 41 height 12
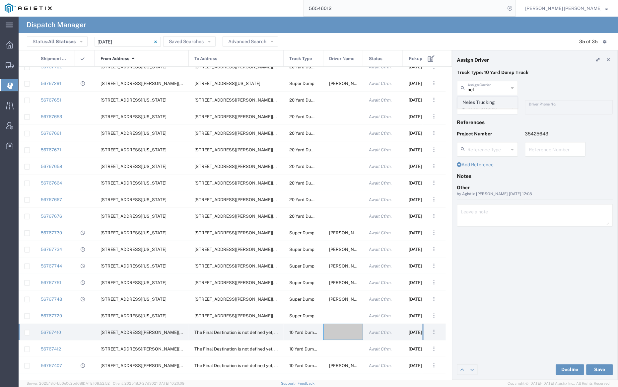
click at [485, 101] on span "Neles Trucking" at bounding box center [487, 102] width 59 height 10
type input "Neles Trucking"
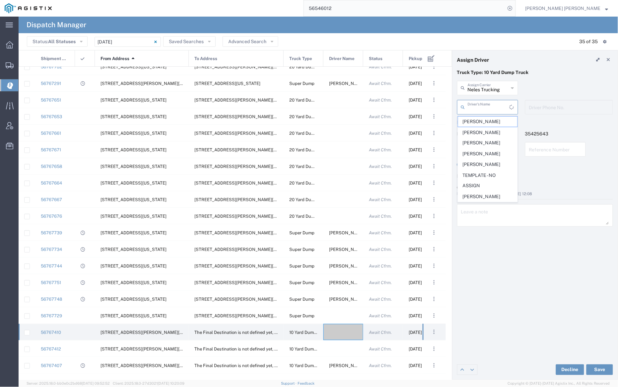
click at [485, 104] on input "text" at bounding box center [488, 107] width 42 height 12
click at [483, 106] on input "text" at bounding box center [487, 107] width 41 height 12
click at [485, 124] on span "[PERSON_NAME]" at bounding box center [487, 121] width 59 height 10
type input "[PERSON_NAME]"
type input "[PHONE_NUMBER]"
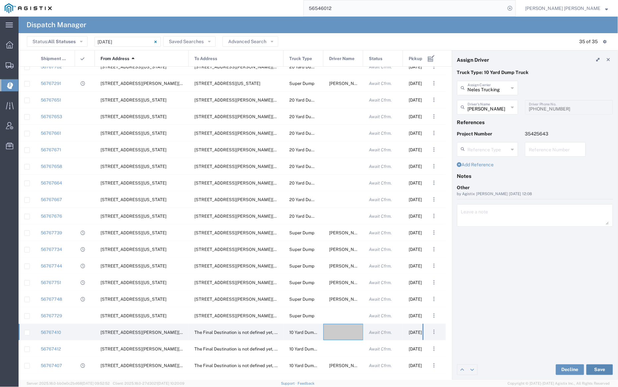
click at [599, 368] on button "Save" at bounding box center [599, 369] width 27 height 11
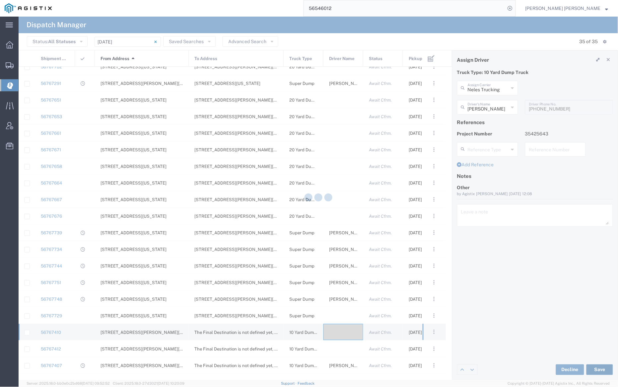
type input "[PERSON_NAME]"
type input "Neles Trucking"
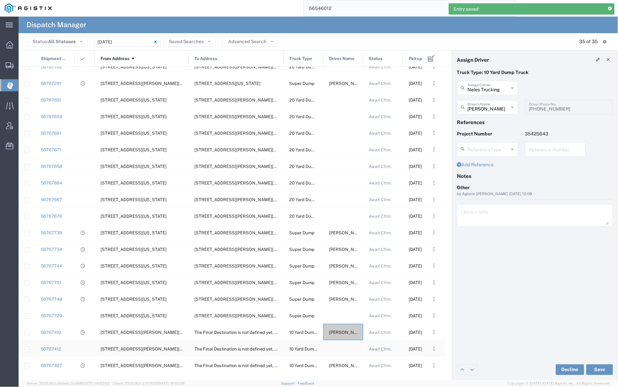
click at [342, 346] on div at bounding box center [343, 348] width 40 height 16
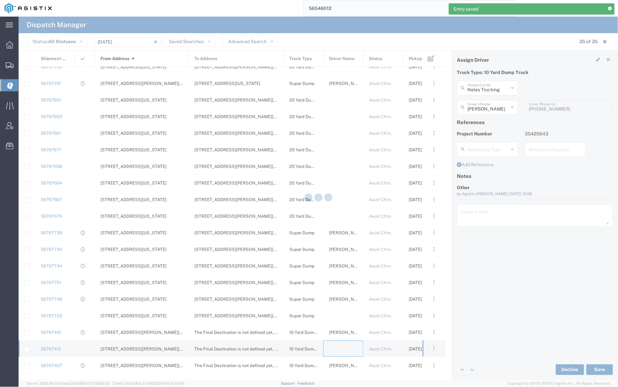
type input "[PERSON_NAME] Trucking"
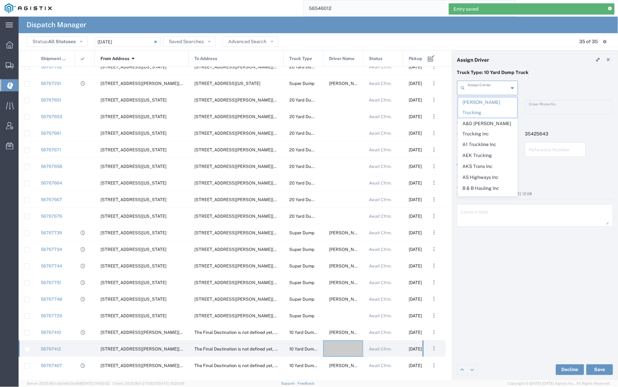
click at [480, 87] on input "text" at bounding box center [487, 88] width 41 height 12
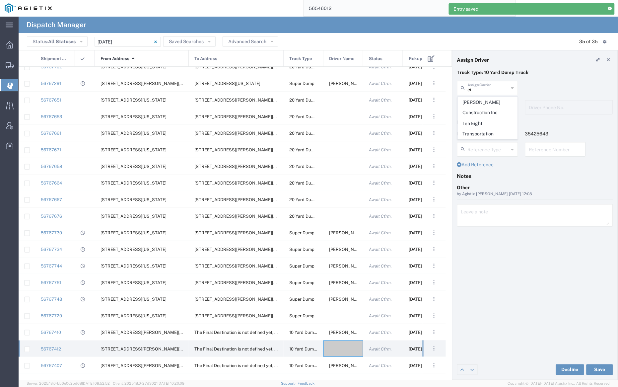
drag, startPoint x: 485, startPoint y: 102, endPoint x: 486, endPoint y: 111, distance: 9.0
click at [485, 103] on span "[PERSON_NAME] Construction Inc" at bounding box center [487, 107] width 59 height 21
type input "[PERSON_NAME] Construction Inc"
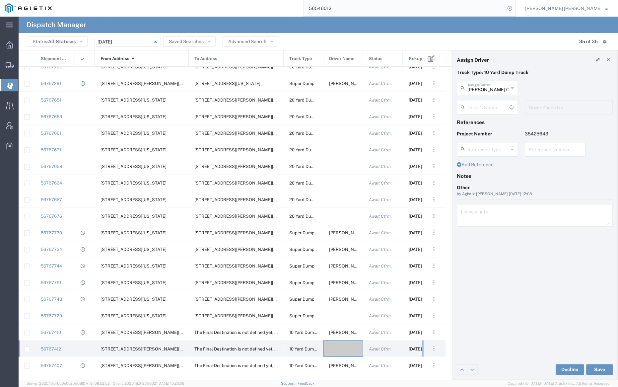
click at [486, 113] on div "Driver's Name" at bounding box center [487, 107] width 61 height 15
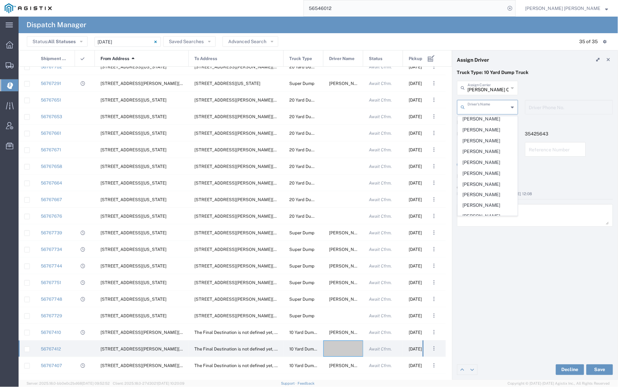
scroll to position [159, 0]
click at [483, 125] on span "[PERSON_NAME]" at bounding box center [487, 125] width 59 height 10
type input "[PERSON_NAME]"
type input "7072927224"
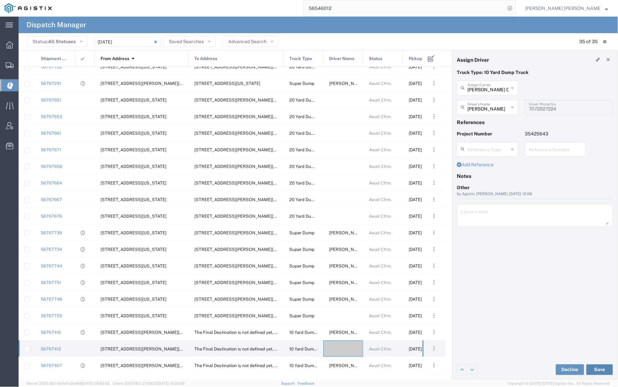
click at [594, 367] on button "Save" at bounding box center [599, 369] width 27 height 11
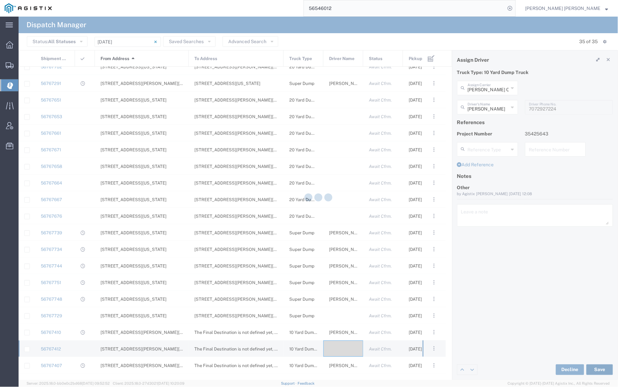
type input "[PERSON_NAME]"
type input "[PERSON_NAME] Construction Inc"
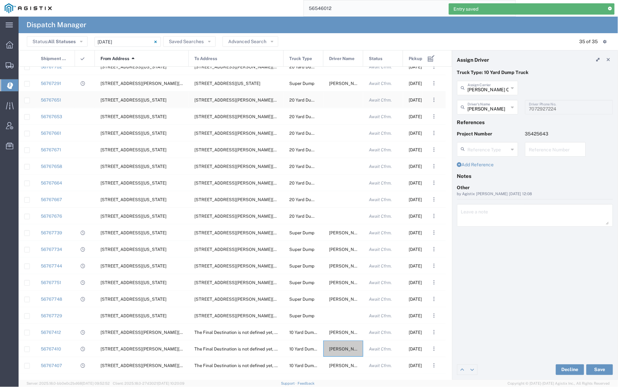
click at [338, 99] on div at bounding box center [343, 100] width 40 height 16
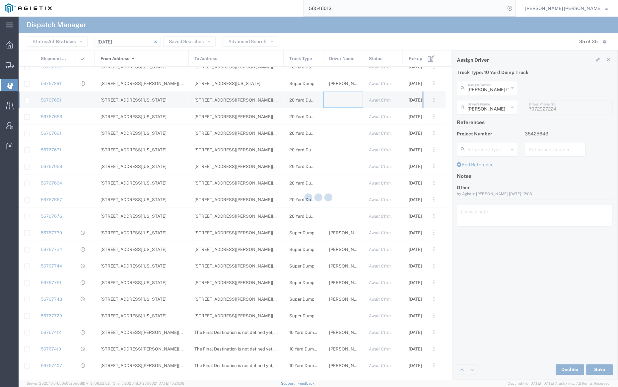
type input "[PERSON_NAME] Trucking"
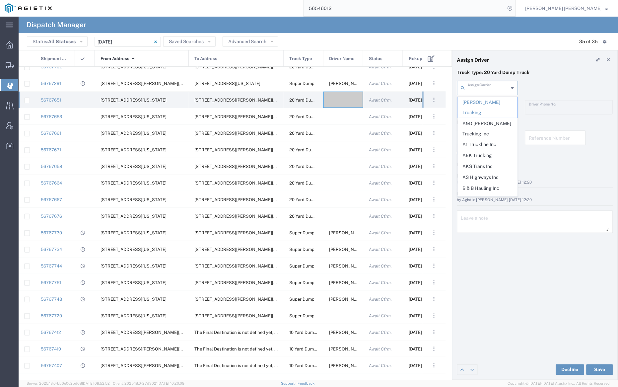
click at [489, 88] on input "text" at bounding box center [487, 88] width 41 height 12
click at [490, 118] on span "M A [PERSON_NAME] Trucking LLC" at bounding box center [487, 128] width 59 height 21
type input "M A [PERSON_NAME] Trucking LLC"
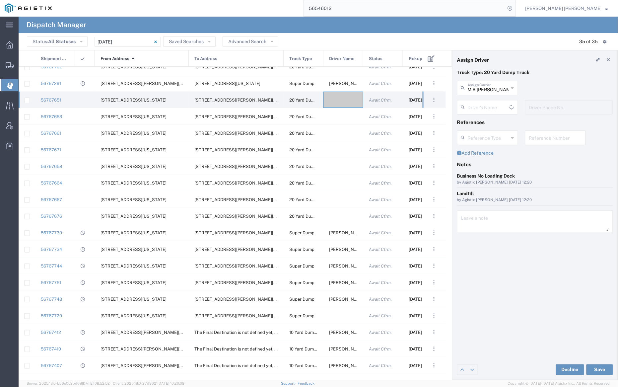
click at [489, 100] on div "Driver's Name" at bounding box center [487, 107] width 61 height 15
drag, startPoint x: 492, startPoint y: 123, endPoint x: 503, endPoint y: 146, distance: 25.1
click at [492, 123] on span "[PERSON_NAME]" at bounding box center [487, 121] width 59 height 10
type input "[PERSON_NAME]"
type input "[PHONE_NUMBER]"
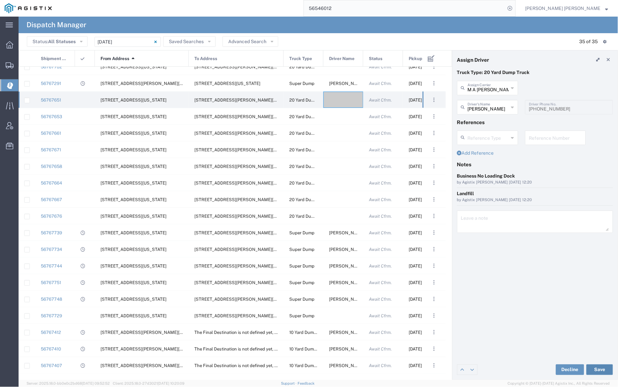
click at [601, 368] on button "Save" at bounding box center [599, 369] width 27 height 11
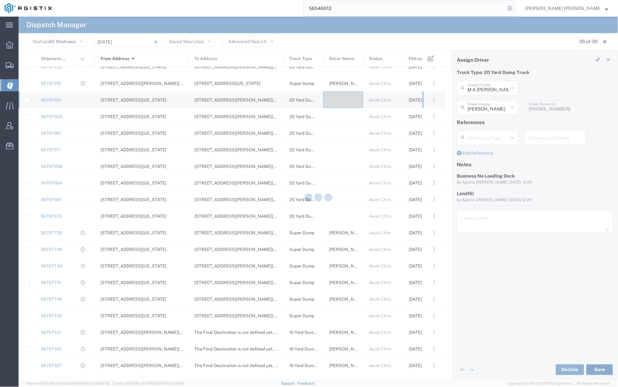
type input "[PERSON_NAME]"
type input "M A [PERSON_NAME] Trucking LLC"
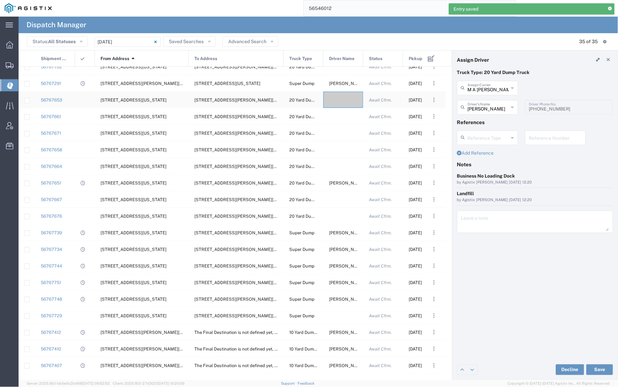
click at [343, 102] on div at bounding box center [343, 100] width 40 height 16
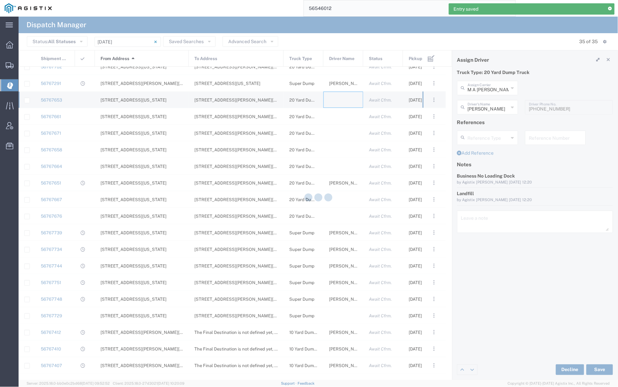
type input "[PERSON_NAME] Trucking"
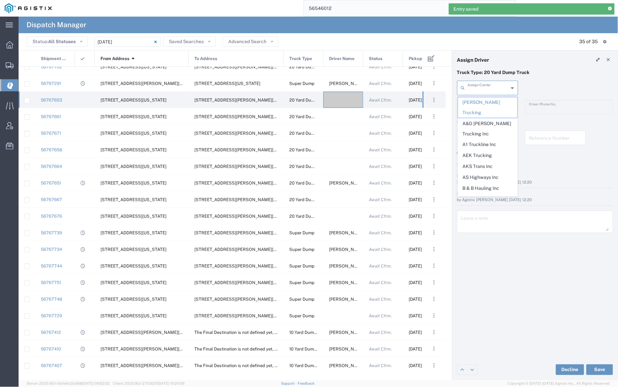
click at [486, 89] on input "text" at bounding box center [487, 88] width 41 height 12
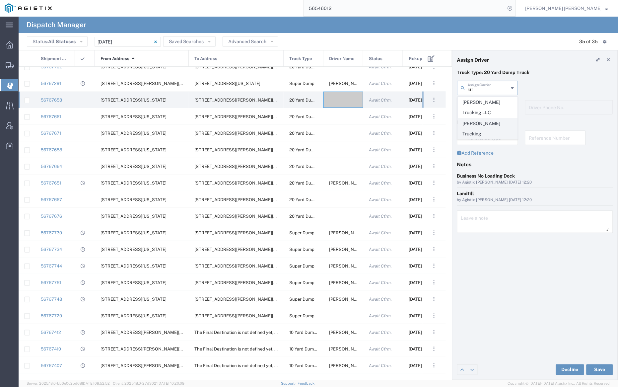
click at [490, 121] on span "[PERSON_NAME] Trucking" at bounding box center [487, 128] width 59 height 21
type input "[PERSON_NAME] Trucking"
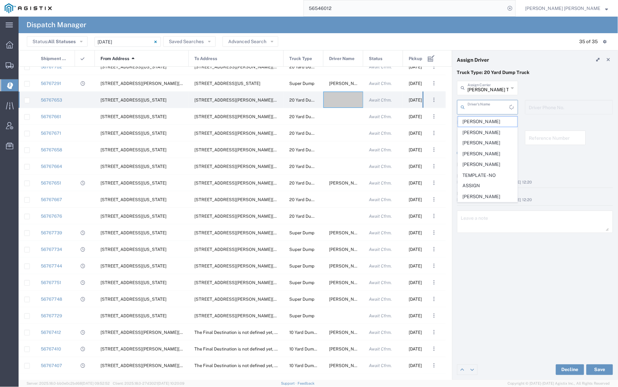
click at [490, 103] on input "text" at bounding box center [488, 107] width 42 height 12
click at [492, 123] on span "[PERSON_NAME]" at bounding box center [487, 121] width 59 height 10
type input "[PERSON_NAME]"
type input "9253838798"
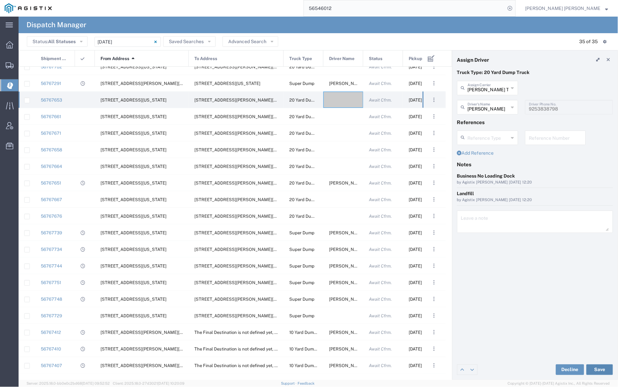
click at [603, 369] on button "Save" at bounding box center [599, 369] width 27 height 11
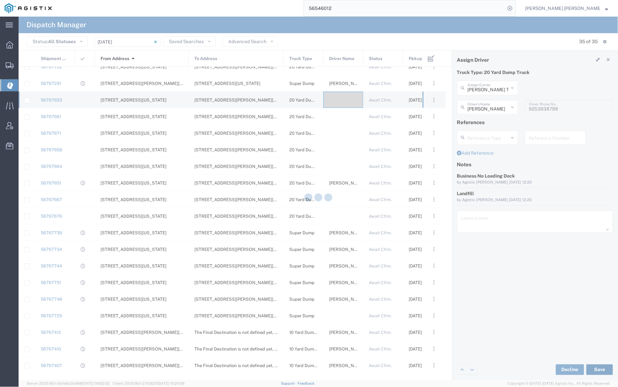
type input "[PERSON_NAME]"
type input "[PERSON_NAME] Trucking"
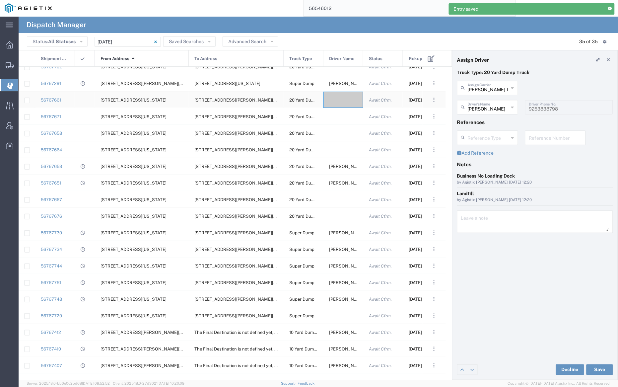
click at [341, 96] on div at bounding box center [343, 100] width 40 height 16
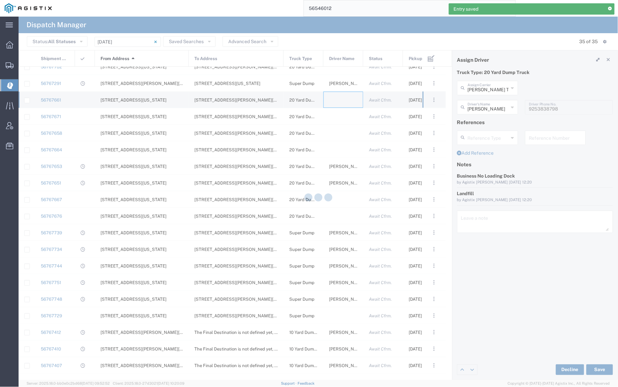
type input "[PERSON_NAME] Trucking"
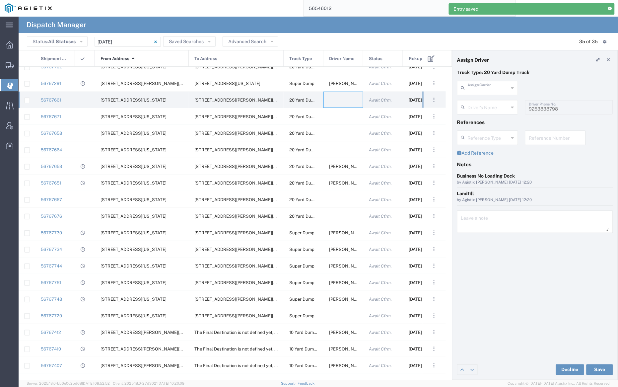
click at [487, 85] on input "text" at bounding box center [487, 88] width 41 height 12
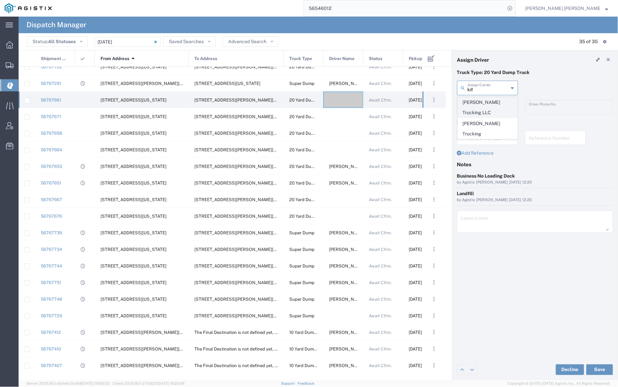
click at [495, 100] on span "[PERSON_NAME] Trucking LLC" at bounding box center [487, 107] width 59 height 21
type input "[PERSON_NAME] Trucking LLC"
click at [494, 104] on input "text" at bounding box center [488, 107] width 42 height 12
click at [496, 120] on span "[PERSON_NAME]" at bounding box center [487, 121] width 59 height 10
type input "[PERSON_NAME]"
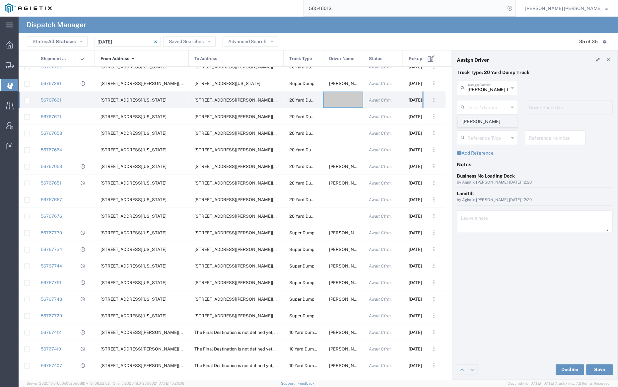
type input "9253838564"
click at [601, 368] on button "Save" at bounding box center [599, 369] width 27 height 11
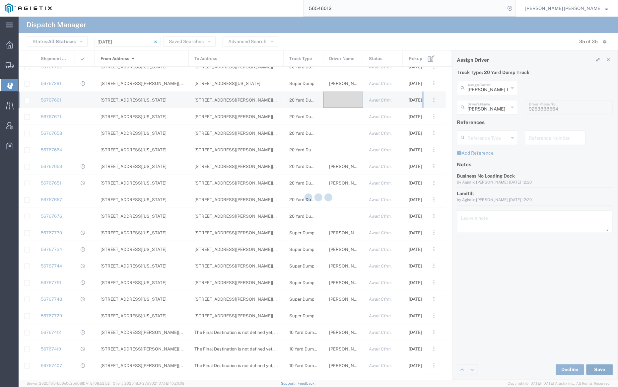
type input "[PERSON_NAME]"
type input "[PERSON_NAME] Trucking LLC"
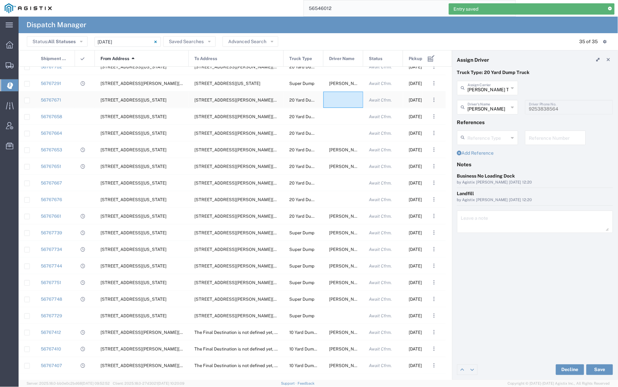
click at [340, 103] on div at bounding box center [343, 100] width 40 height 16
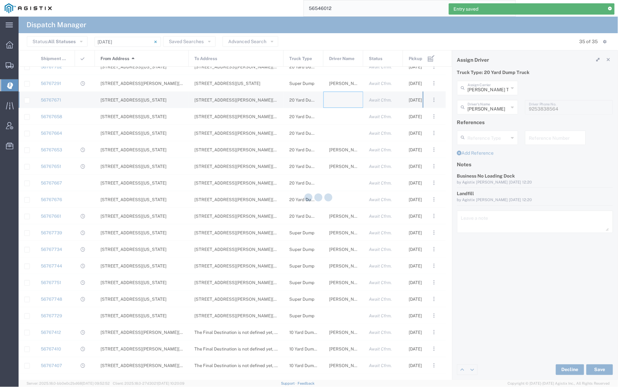
type input "[PERSON_NAME] Trucking"
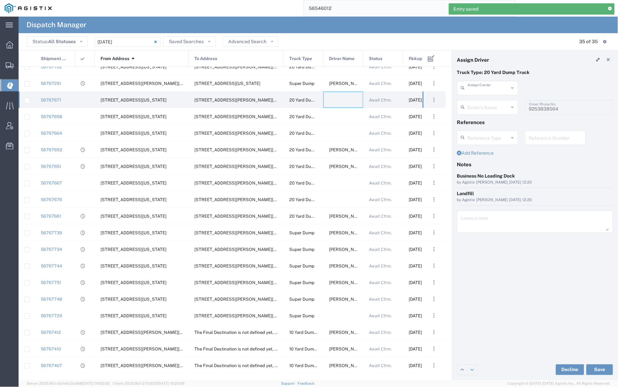
click at [486, 87] on input "text" at bounding box center [487, 88] width 41 height 12
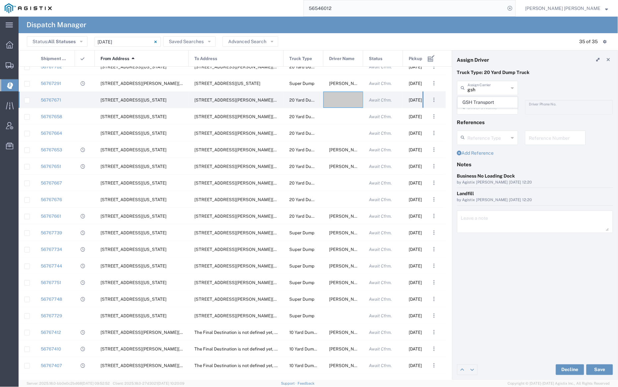
click at [488, 100] on span "GSH Transport" at bounding box center [487, 102] width 59 height 10
type input "GSH Transport"
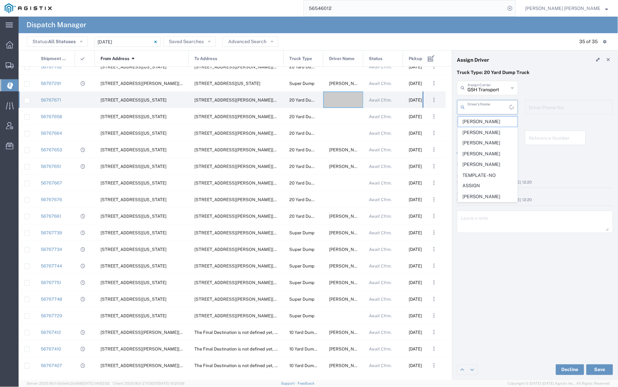
click at [488, 104] on input "text" at bounding box center [488, 107] width 42 height 12
click at [493, 122] on span "[PERSON_NAME]" at bounding box center [487, 121] width 59 height 10
type input "[PERSON_NAME]"
type input "4086873968"
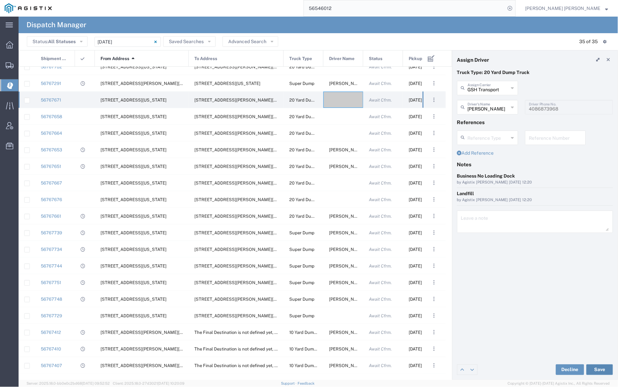
click at [599, 367] on button "Save" at bounding box center [599, 369] width 27 height 11
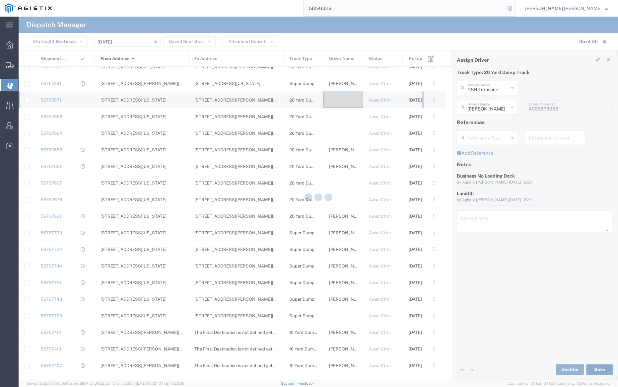
type input "[PERSON_NAME]"
type input "GSH Transport"
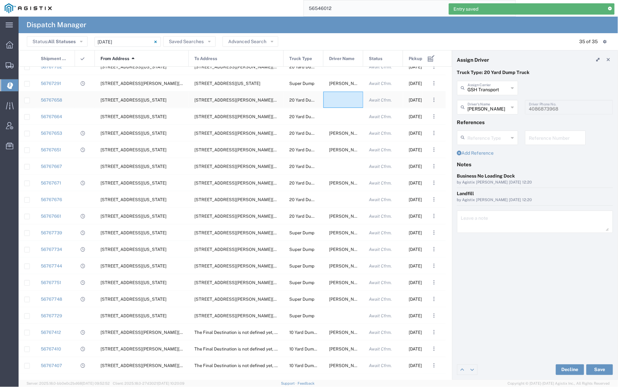
click at [346, 99] on div at bounding box center [343, 100] width 40 height 16
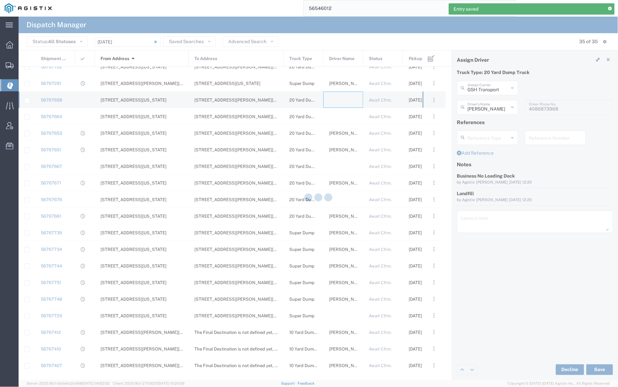
type input "[PERSON_NAME] Trucking"
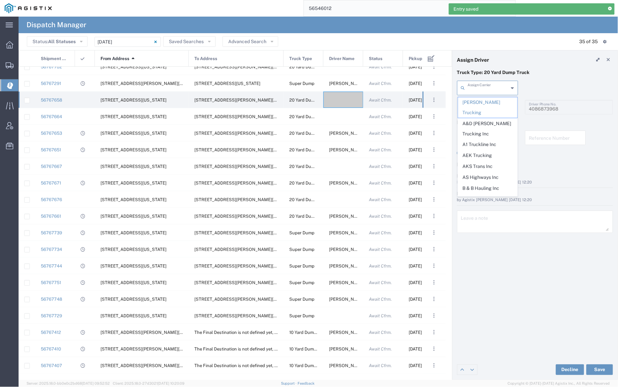
click at [493, 88] on input "text" at bounding box center [487, 88] width 41 height 12
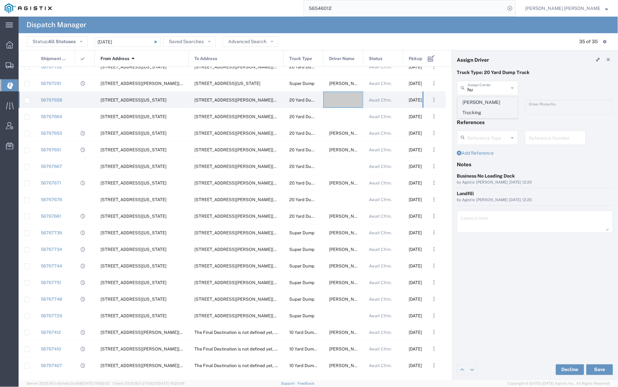
click at [493, 101] on span "[PERSON_NAME] Trucking" at bounding box center [487, 107] width 59 height 21
type input "[PERSON_NAME] Trucking"
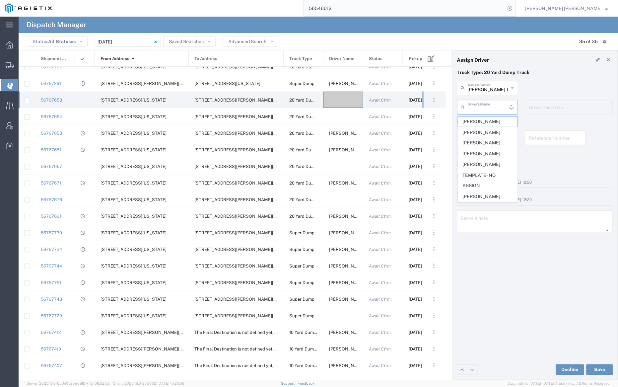
click at [492, 105] on input "text" at bounding box center [488, 107] width 42 height 12
click at [496, 126] on span "[PERSON_NAME]" at bounding box center [487, 121] width 59 height 10
type input "[PERSON_NAME]"
type input "5107505775"
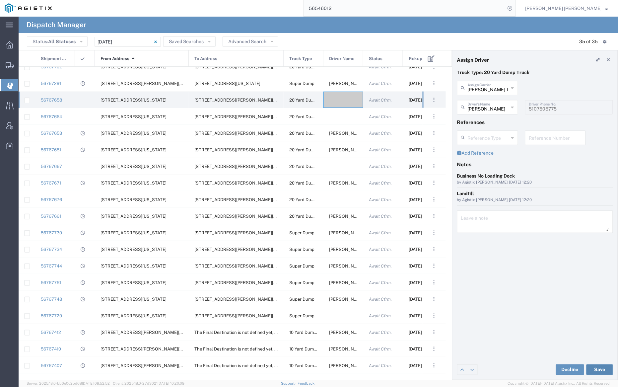
click at [603, 367] on button "Save" at bounding box center [599, 369] width 27 height 11
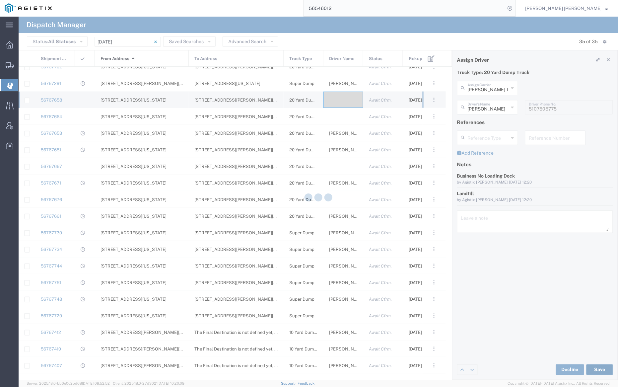
type input "[PERSON_NAME]"
type input "[PERSON_NAME] Trucking"
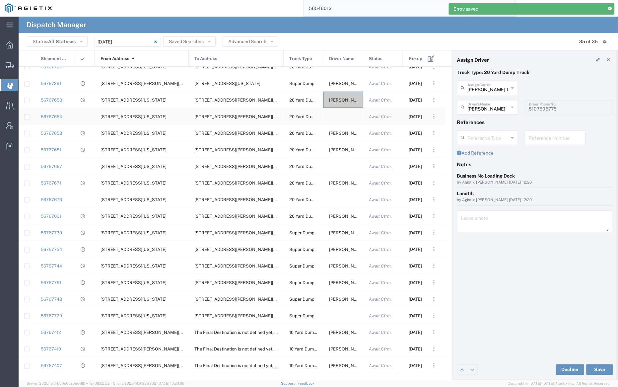
click at [344, 117] on div at bounding box center [343, 116] width 40 height 16
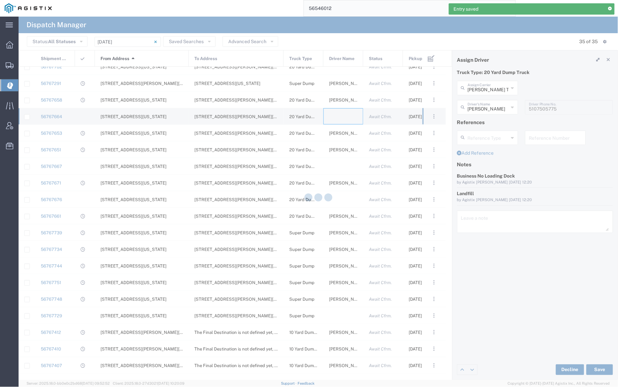
type input "[PERSON_NAME] Trucking"
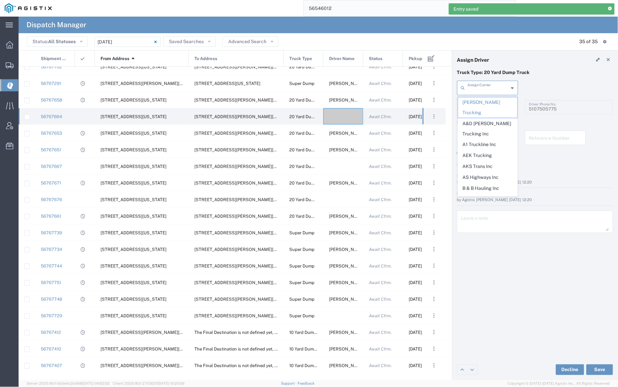
click at [490, 88] on input "text" at bounding box center [487, 88] width 41 height 12
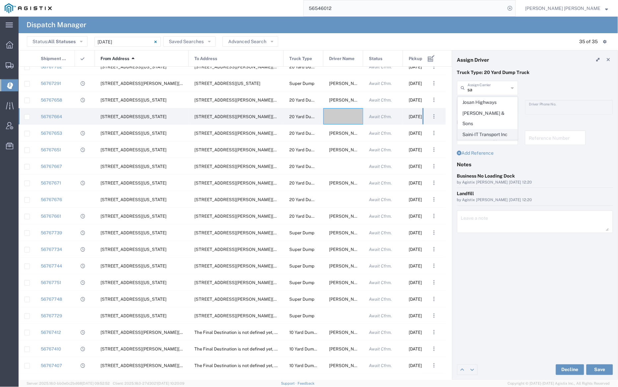
click at [493, 129] on span "Saini-IT Transport Inc" at bounding box center [487, 134] width 59 height 10
type input "Saini-IT Transport Inc"
click at [488, 108] on input "text" at bounding box center [487, 107] width 41 height 12
click at [491, 123] on span "[PERSON_NAME]" at bounding box center [487, 121] width 59 height 10
type input "[PERSON_NAME]"
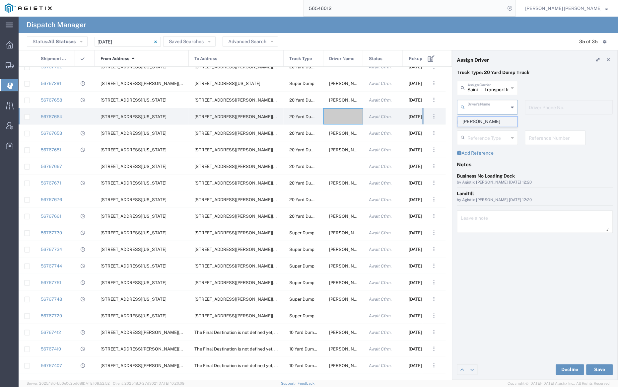
type input "7076486708"
click at [603, 370] on button "Save" at bounding box center [599, 369] width 27 height 11
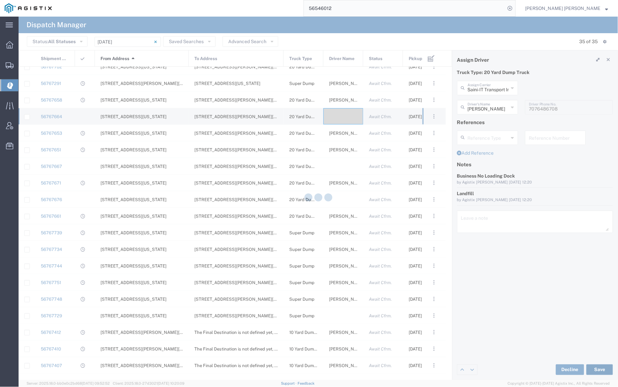
type input "[PERSON_NAME]"
type input "Saini-IT Transport Inc"
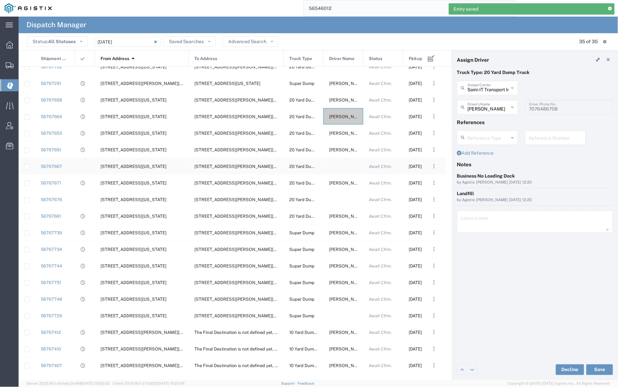
click at [339, 165] on div at bounding box center [343, 166] width 40 height 16
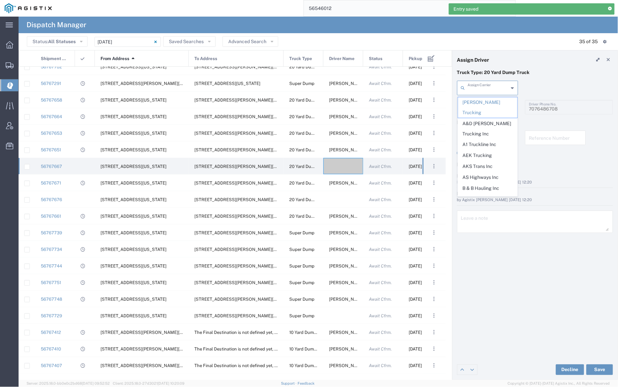
click at [482, 89] on input "text" at bounding box center [487, 88] width 41 height 12
click at [493, 150] on span "AEK Trucking" at bounding box center [487, 155] width 59 height 10
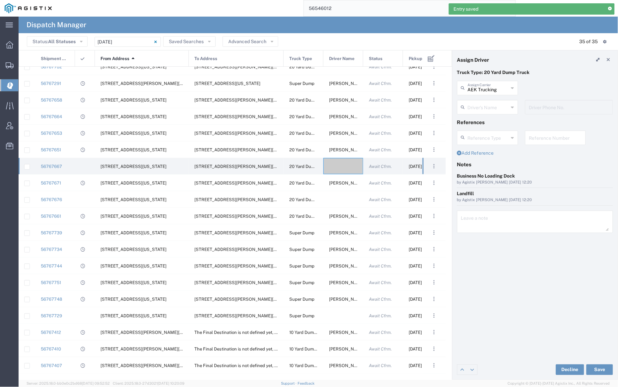
click at [490, 106] on input "text" at bounding box center [487, 107] width 41 height 12
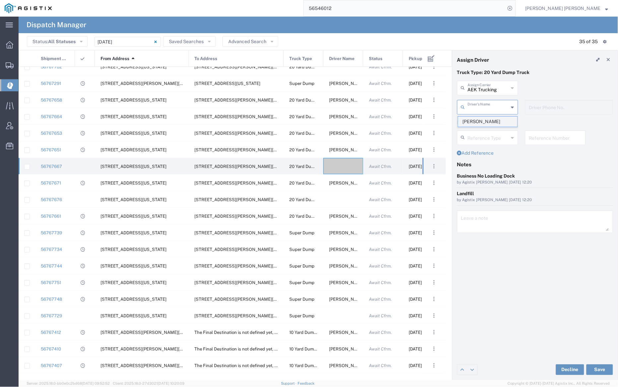
click at [489, 118] on span "[PERSON_NAME]" at bounding box center [487, 121] width 59 height 10
click at [601, 368] on button "Save" at bounding box center [599, 369] width 27 height 11
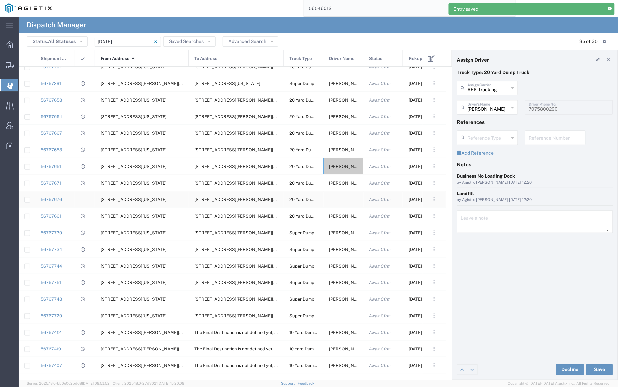
click at [346, 198] on div at bounding box center [343, 199] width 40 height 16
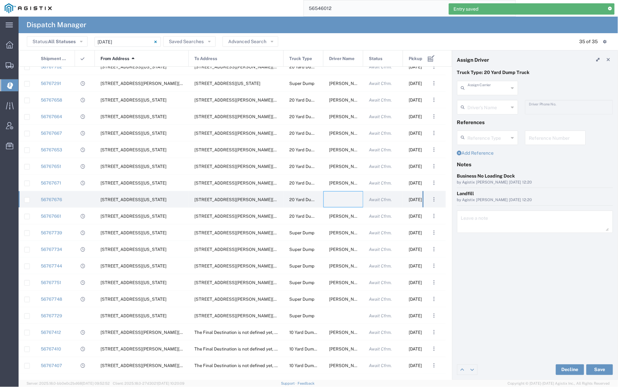
click at [481, 84] on input "text" at bounding box center [487, 88] width 41 height 12
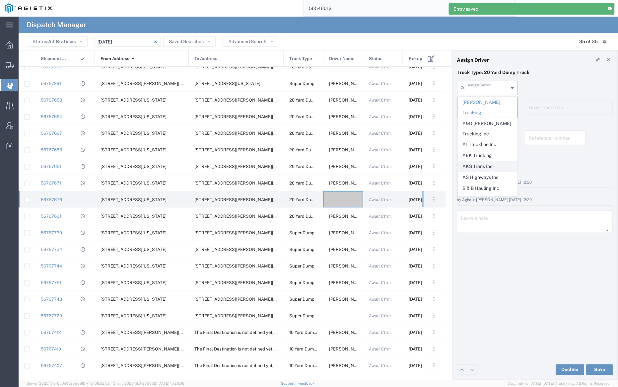
click at [496, 161] on span "AKS Trans Inc" at bounding box center [487, 166] width 59 height 10
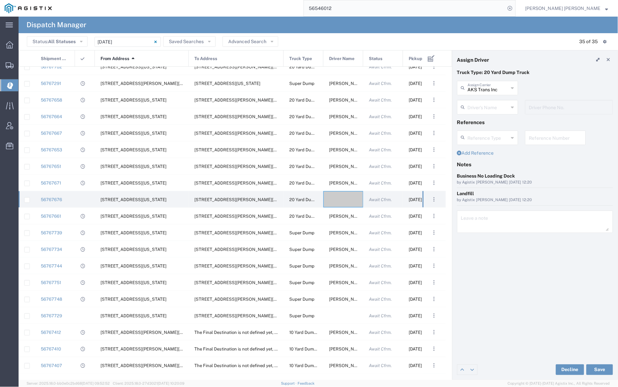
click at [494, 110] on input "text" at bounding box center [487, 107] width 41 height 12
click at [493, 118] on span "Ak Rohit" at bounding box center [487, 121] width 59 height 10
click at [602, 369] on button "Save" at bounding box center [599, 369] width 27 height 11
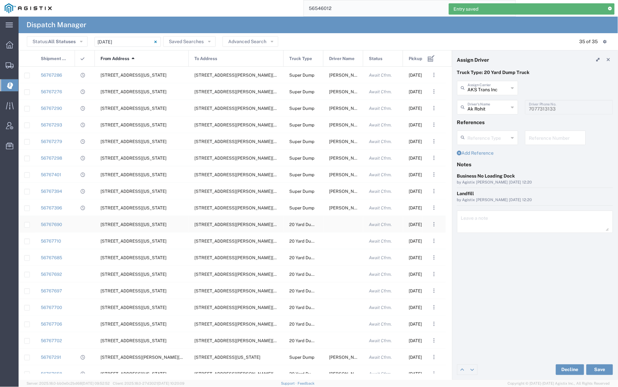
click at [339, 222] on div at bounding box center [343, 224] width 40 height 16
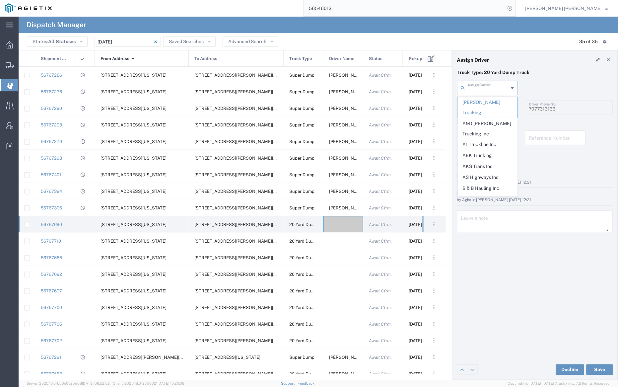
click at [487, 87] on input "text" at bounding box center [487, 88] width 41 height 12
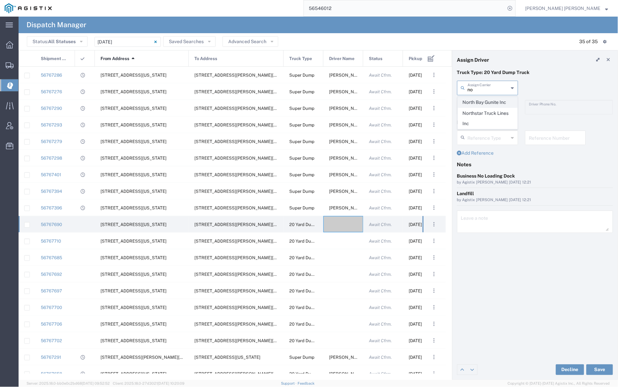
click at [491, 101] on span "North Bay Gunite Inc" at bounding box center [487, 102] width 59 height 10
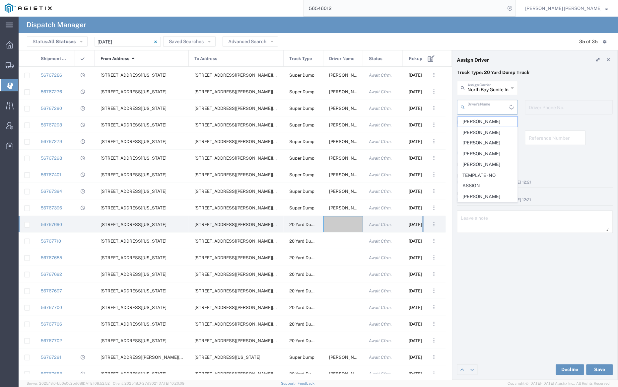
click at [491, 106] on input "text" at bounding box center [488, 107] width 42 height 12
click at [494, 119] on span "[PERSON_NAME]" at bounding box center [487, 121] width 59 height 10
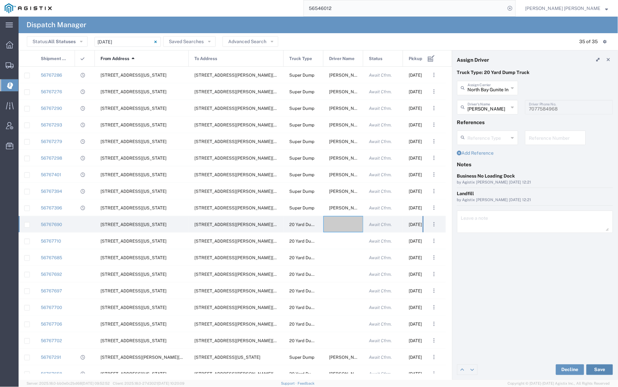
click at [602, 369] on button "Save" at bounding box center [599, 369] width 27 height 11
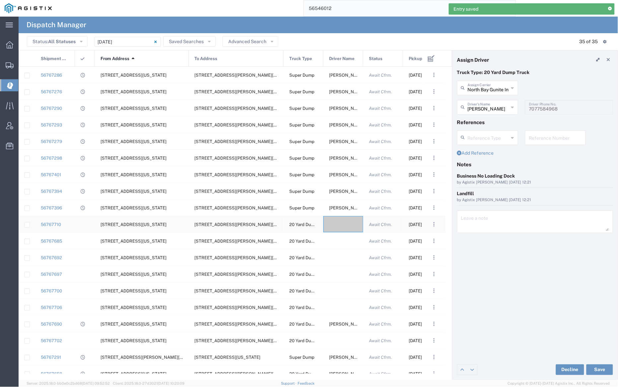
click at [343, 226] on div at bounding box center [343, 224] width 40 height 16
click at [496, 87] on input "text" at bounding box center [487, 88] width 41 height 12
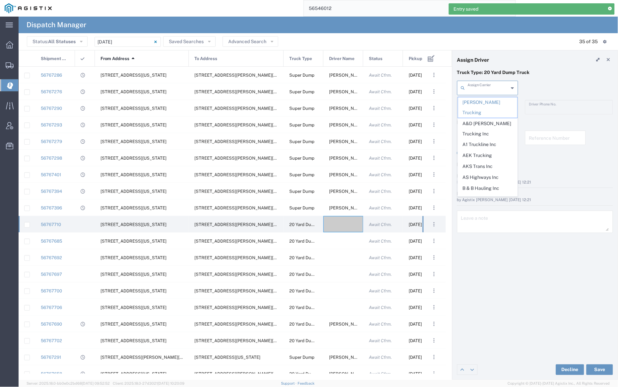
click at [495, 139] on span "A1 Truckline Inc" at bounding box center [487, 144] width 59 height 10
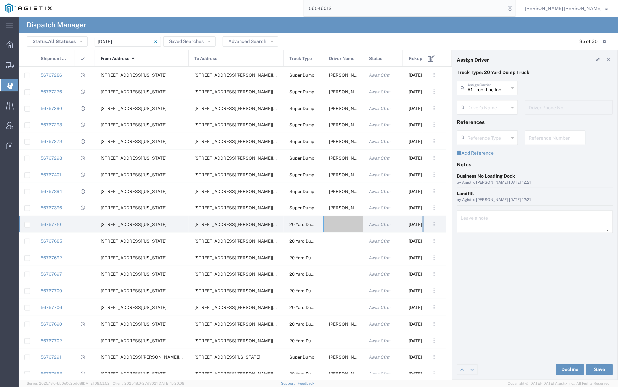
click at [490, 102] on input "text" at bounding box center [487, 107] width 41 height 12
drag, startPoint x: 493, startPoint y: 119, endPoint x: 507, endPoint y: 138, distance: 23.7
click at [493, 119] on span "[PERSON_NAME]" at bounding box center [487, 121] width 59 height 10
click at [603, 367] on button "Save" at bounding box center [599, 369] width 27 height 11
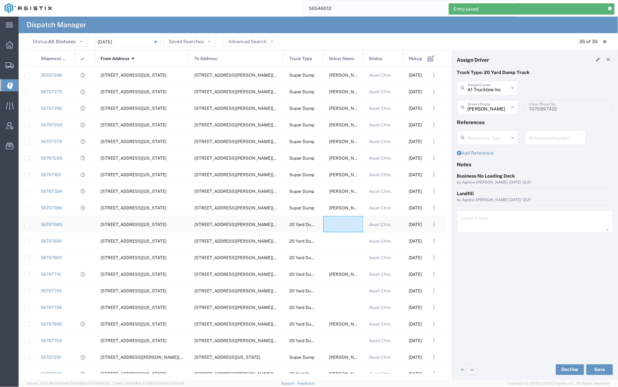
click at [344, 226] on div at bounding box center [343, 224] width 40 height 16
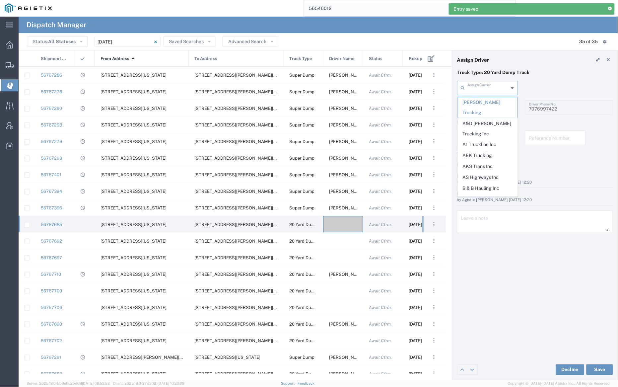
click at [487, 87] on input "text" at bounding box center [487, 88] width 41 height 12
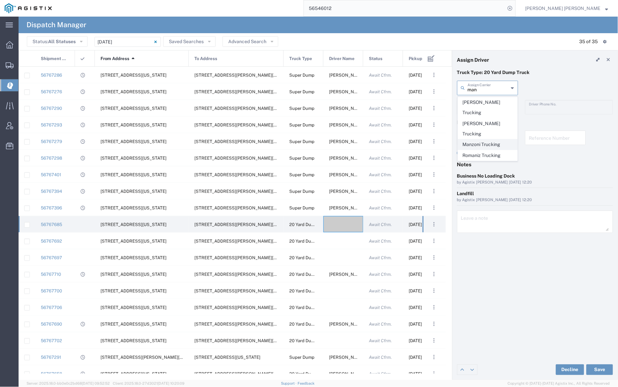
click at [491, 139] on span "Manzoni Trucking" at bounding box center [487, 144] width 59 height 10
click at [492, 106] on input "text" at bounding box center [487, 107] width 41 height 12
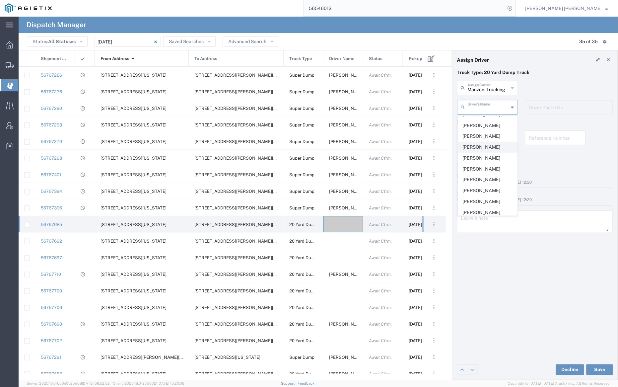
scroll to position [131, 0]
click at [481, 165] on span "[PERSON_NAME]" at bounding box center [487, 166] width 59 height 10
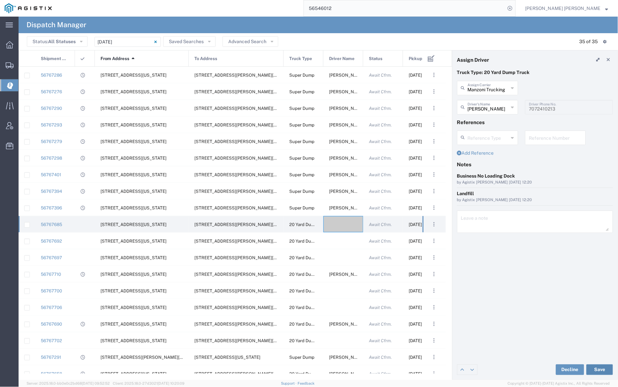
click at [601, 368] on button "Save" at bounding box center [599, 369] width 27 height 11
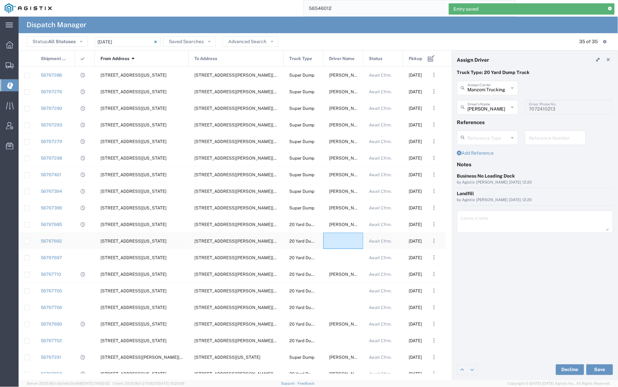
click at [341, 237] on div at bounding box center [343, 240] width 40 height 16
click at [490, 89] on input "text" at bounding box center [487, 88] width 41 height 12
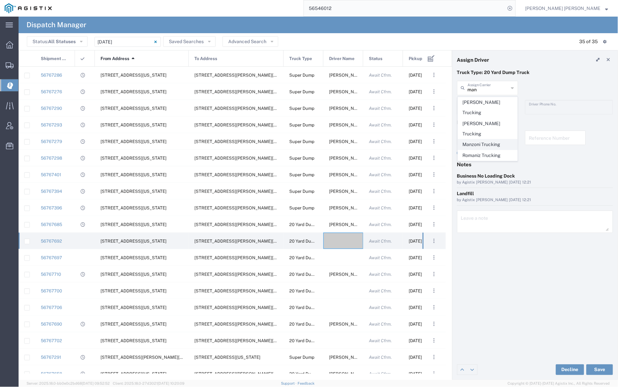
click at [494, 139] on span "Manzoni Trucking" at bounding box center [487, 144] width 59 height 10
click at [488, 100] on div "Driver's Name" at bounding box center [487, 107] width 61 height 15
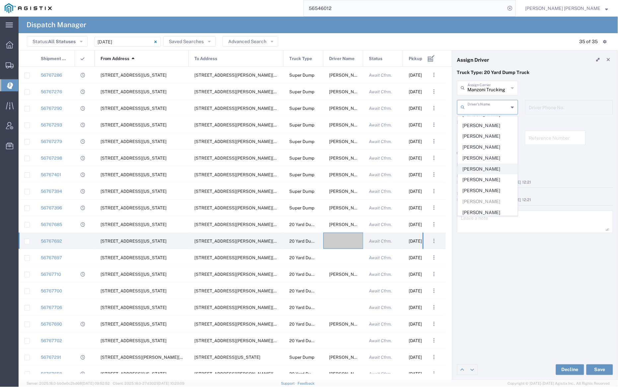
scroll to position [131, 0]
click at [486, 148] on span "[PERSON_NAME]" at bounding box center [487, 145] width 59 height 10
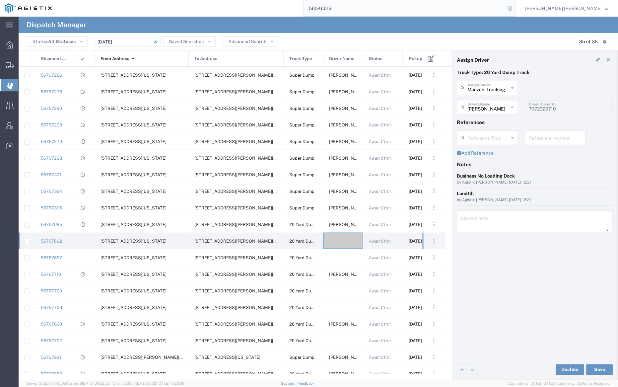
click at [485, 107] on input "[PERSON_NAME]" at bounding box center [487, 107] width 41 height 12
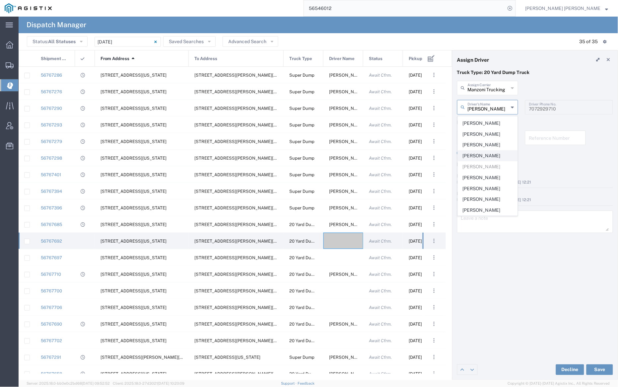
click at [479, 156] on span "[PERSON_NAME]" at bounding box center [487, 156] width 59 height 10
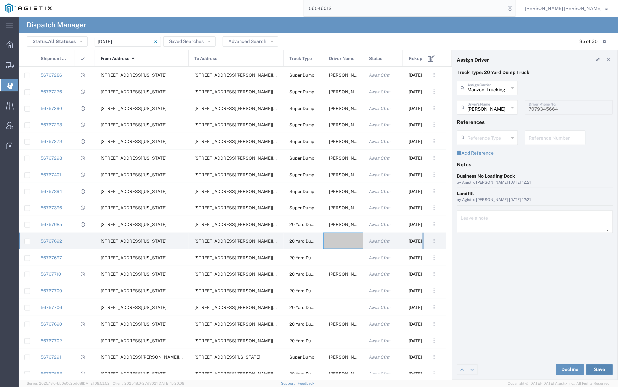
click at [602, 368] on button "Save" at bounding box center [599, 369] width 27 height 11
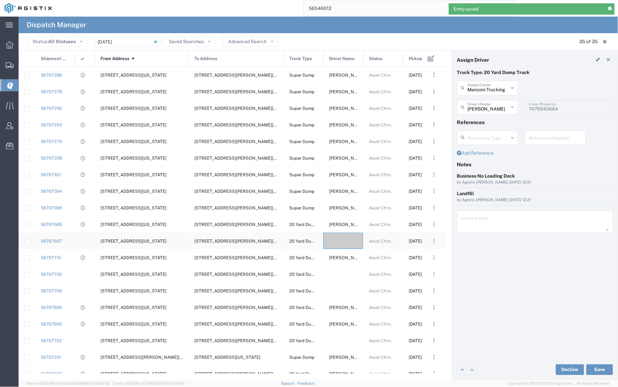
click at [342, 241] on div at bounding box center [343, 240] width 40 height 16
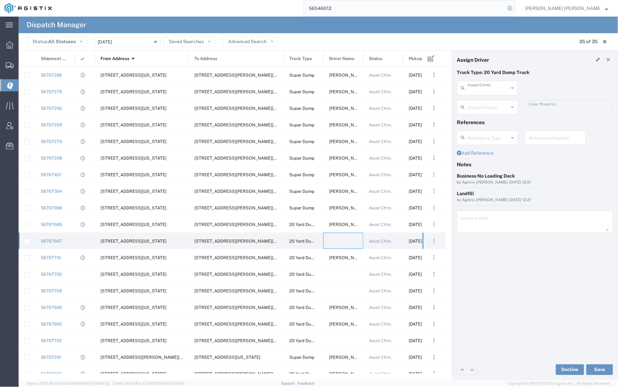
click at [481, 89] on input "text" at bounding box center [487, 88] width 41 height 12
click at [483, 100] on span "[PERSON_NAME] Trans Services" at bounding box center [487, 107] width 59 height 21
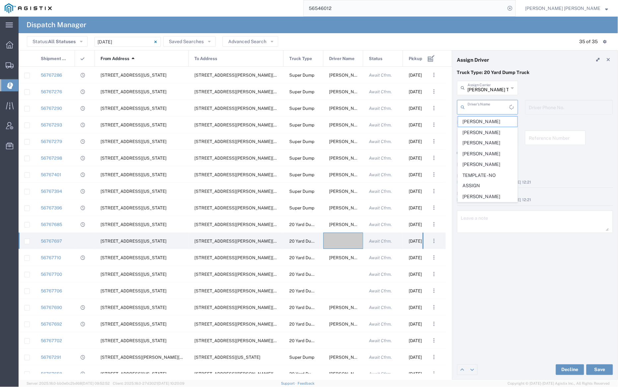
click at [485, 106] on input "text" at bounding box center [488, 107] width 42 height 12
click at [493, 145] on span "[PERSON_NAME]" at bounding box center [487, 143] width 59 height 10
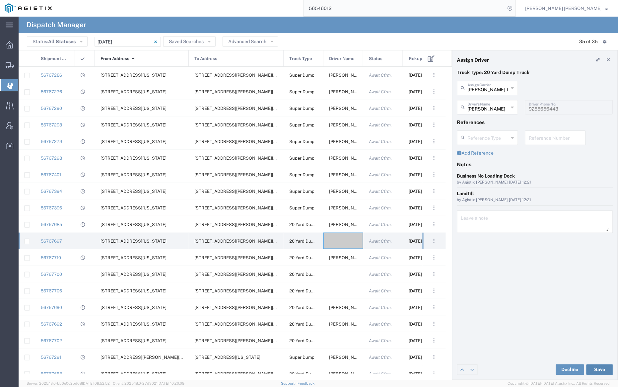
drag, startPoint x: 603, startPoint y: 371, endPoint x: 607, endPoint y: 371, distance: 4.3
click at [603, 371] on button "Save" at bounding box center [599, 369] width 27 height 11
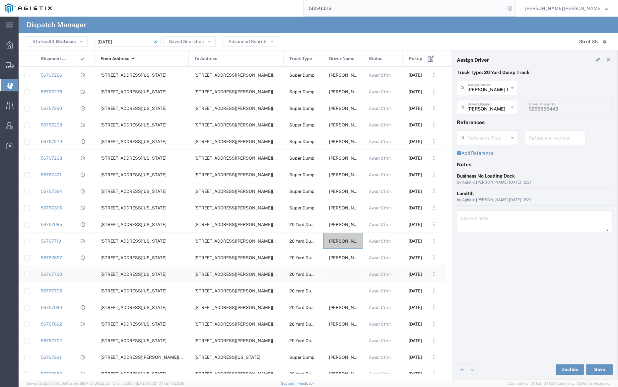
click at [341, 272] on div at bounding box center [343, 274] width 40 height 16
click at [480, 87] on input "text" at bounding box center [487, 88] width 41 height 12
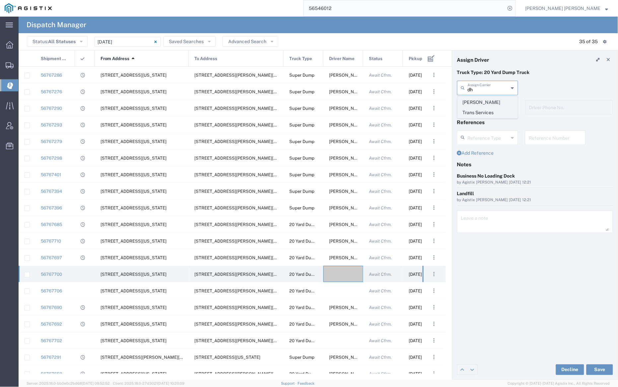
click at [481, 103] on span "[PERSON_NAME] Trans Services" at bounding box center [487, 107] width 59 height 21
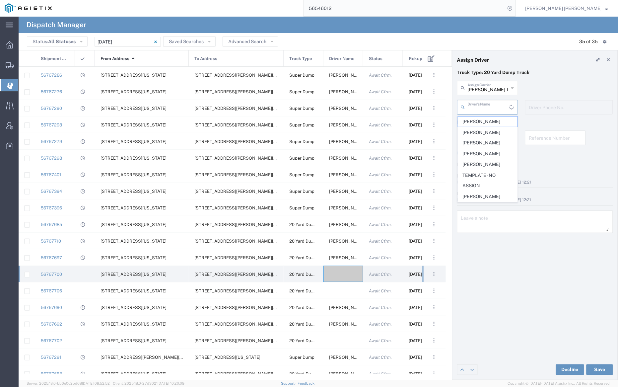
click at [484, 108] on input "text" at bounding box center [488, 107] width 42 height 12
click at [492, 186] on span "[PERSON_NAME]" at bounding box center [487, 187] width 59 height 10
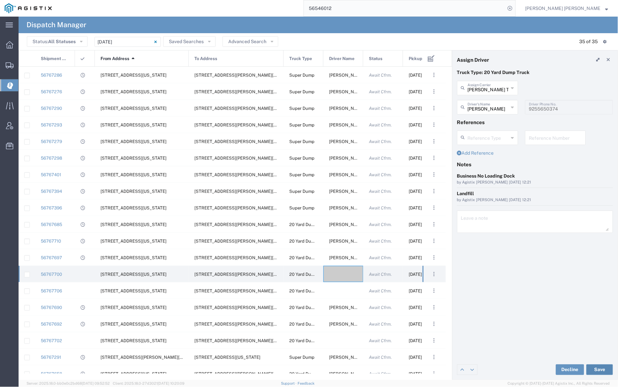
click at [599, 367] on button "Save" at bounding box center [599, 369] width 27 height 11
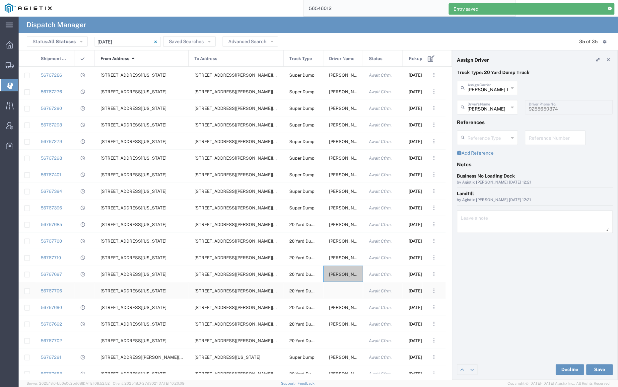
click at [339, 290] on div at bounding box center [343, 290] width 40 height 16
click at [489, 92] on input "text" at bounding box center [487, 88] width 41 height 12
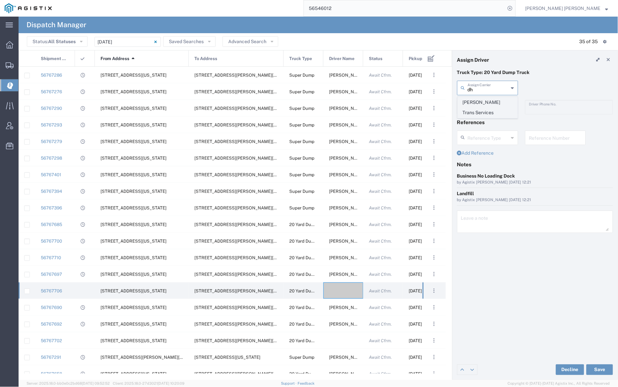
click at [489, 101] on span "[PERSON_NAME] Trans Services" at bounding box center [487, 107] width 59 height 21
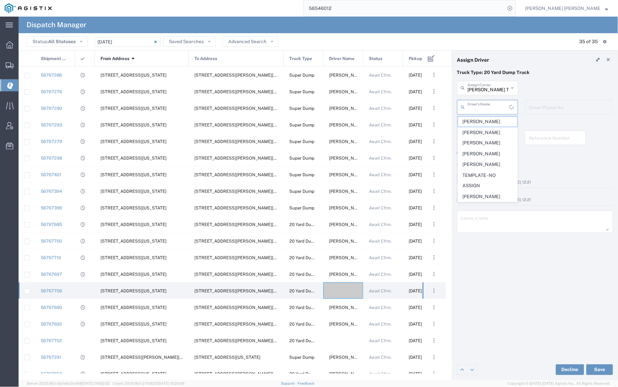
click at [489, 106] on input "text" at bounding box center [488, 107] width 42 height 12
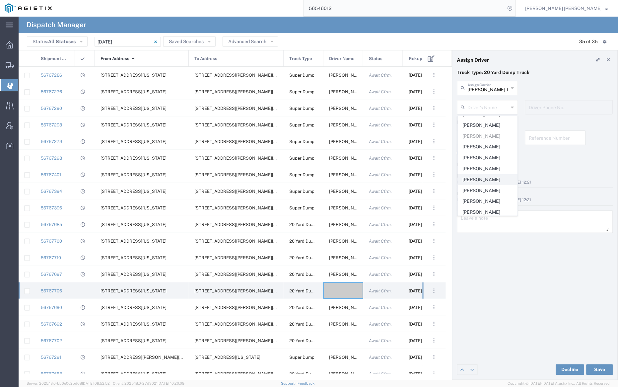
click at [493, 174] on span "[PERSON_NAME]" at bounding box center [487, 179] width 59 height 10
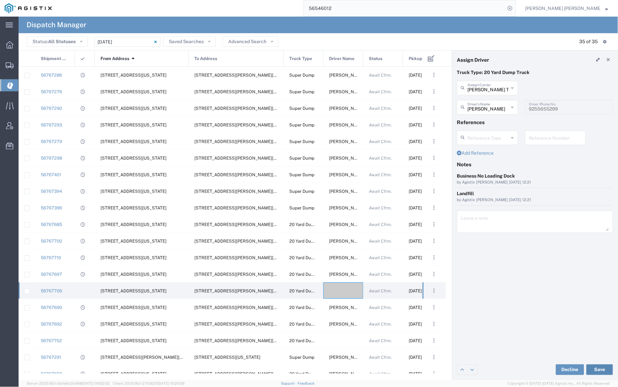
click at [603, 367] on button "Save" at bounding box center [599, 369] width 27 height 11
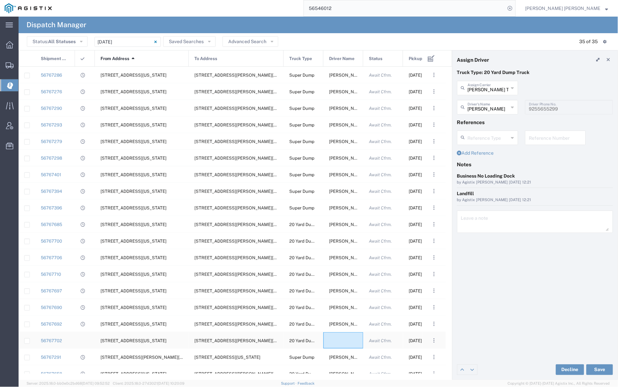
click at [338, 340] on div at bounding box center [343, 340] width 40 height 16
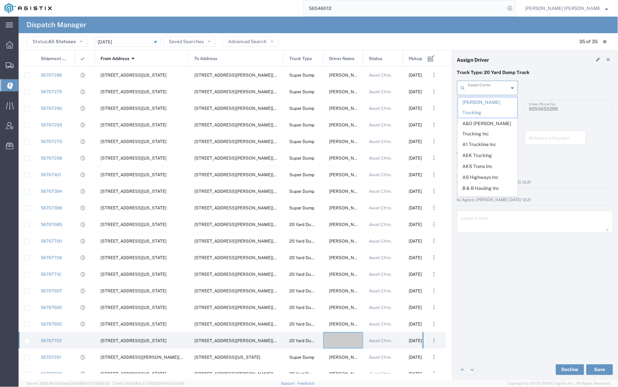
click at [483, 87] on input "text" at bounding box center [487, 88] width 41 height 12
drag, startPoint x: 486, startPoint y: 136, endPoint x: 484, endPoint y: 131, distance: 5.1
click at [485, 139] on span "Manzoni Trucking" at bounding box center [487, 144] width 59 height 10
click at [485, 109] on input "text" at bounding box center [487, 107] width 41 height 12
click at [485, 122] on span "[PERSON_NAME]" at bounding box center [487, 121] width 59 height 10
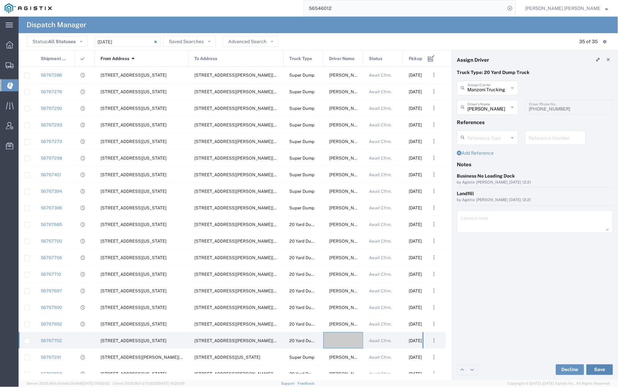
click at [601, 369] on button "Save" at bounding box center [599, 369] width 27 height 11
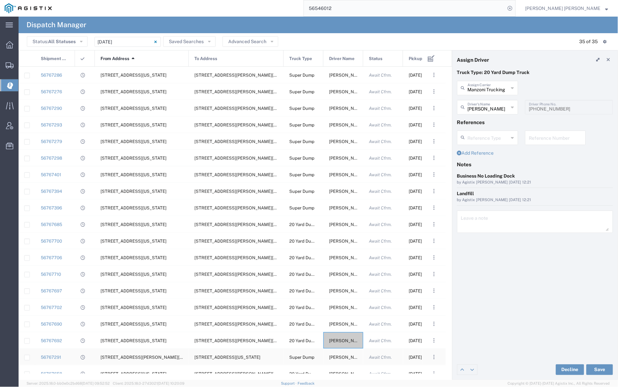
click at [341, 356] on span "[PERSON_NAME]" at bounding box center [347, 356] width 36 height 5
click at [486, 87] on input "text" at bounding box center [487, 88] width 41 height 12
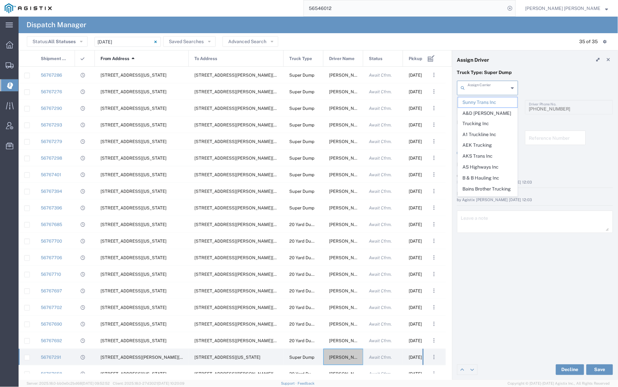
click at [486, 87] on input "text" at bounding box center [487, 88] width 41 height 12
click at [553, 77] on div "Truck Type: Super Dump" at bounding box center [535, 75] width 163 height 12
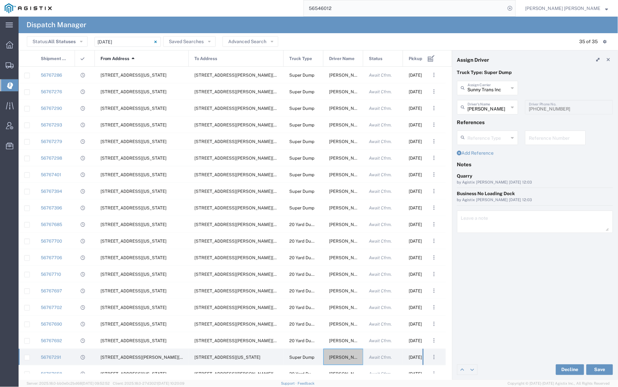
click at [487, 113] on div "[PERSON_NAME] Driver's Name" at bounding box center [487, 107] width 61 height 15
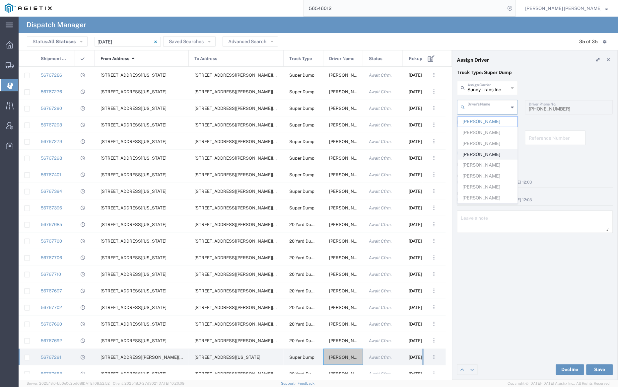
click at [488, 152] on span "[PERSON_NAME]" at bounding box center [487, 154] width 59 height 10
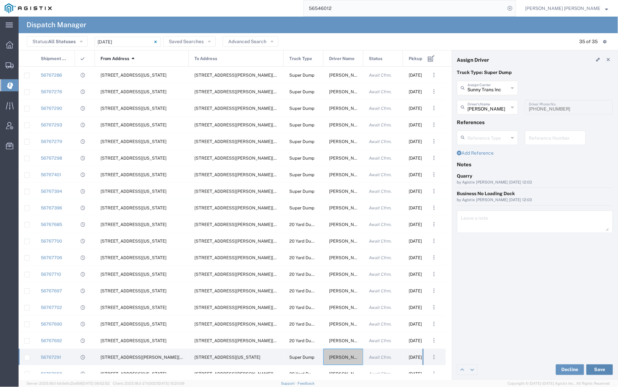
click at [604, 368] on button "Save" at bounding box center [599, 369] width 27 height 11
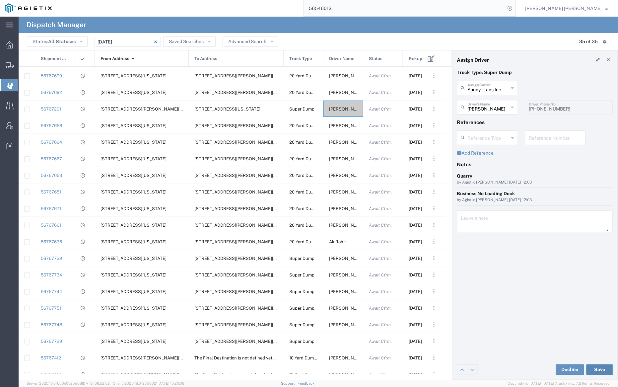
scroll to position [274, 0]
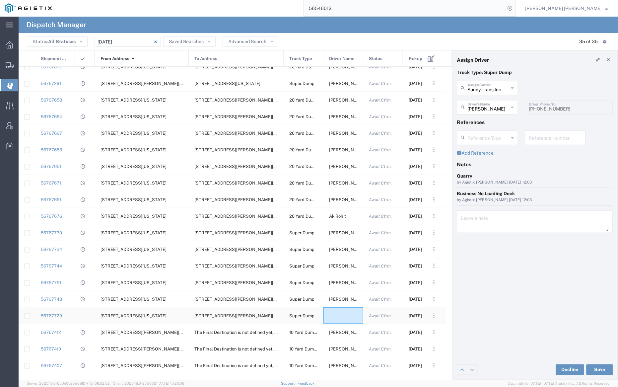
click at [339, 312] on div at bounding box center [343, 315] width 40 height 16
click at [486, 89] on input "text" at bounding box center [487, 88] width 41 height 12
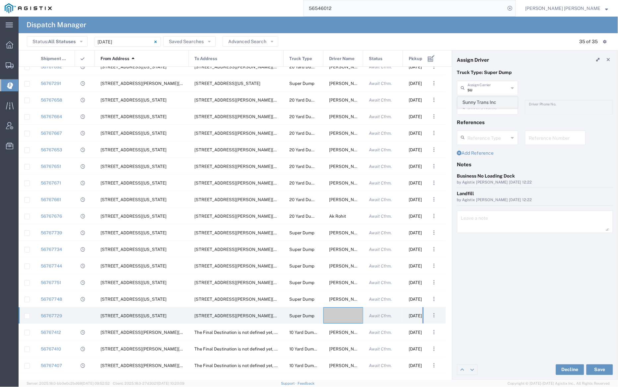
click at [489, 99] on span "Sunny Trans Inc" at bounding box center [487, 102] width 59 height 10
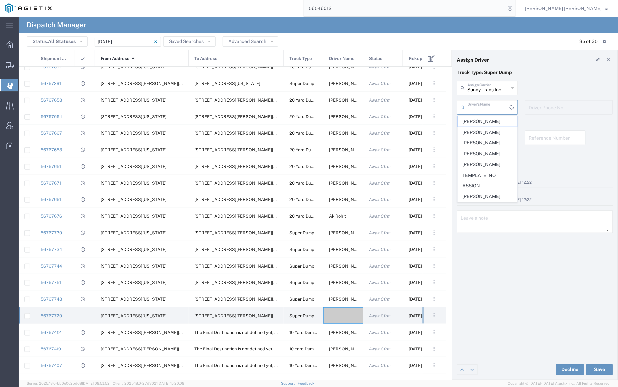
click at [489, 104] on input "text" at bounding box center [488, 107] width 42 height 12
click at [492, 201] on span "[PERSON_NAME]" at bounding box center [487, 198] width 59 height 10
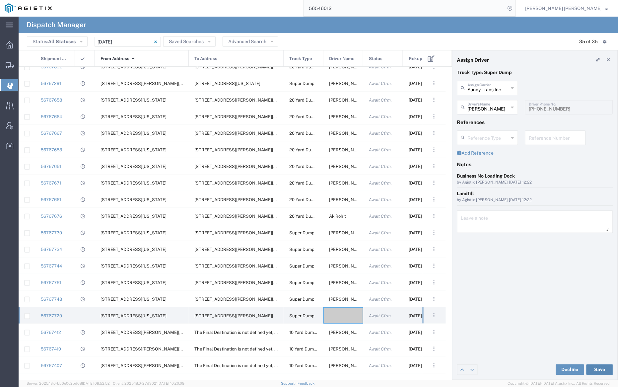
click at [601, 368] on button "Save" at bounding box center [599, 369] width 27 height 11
